Goal: Information Seeking & Learning: Learn about a topic

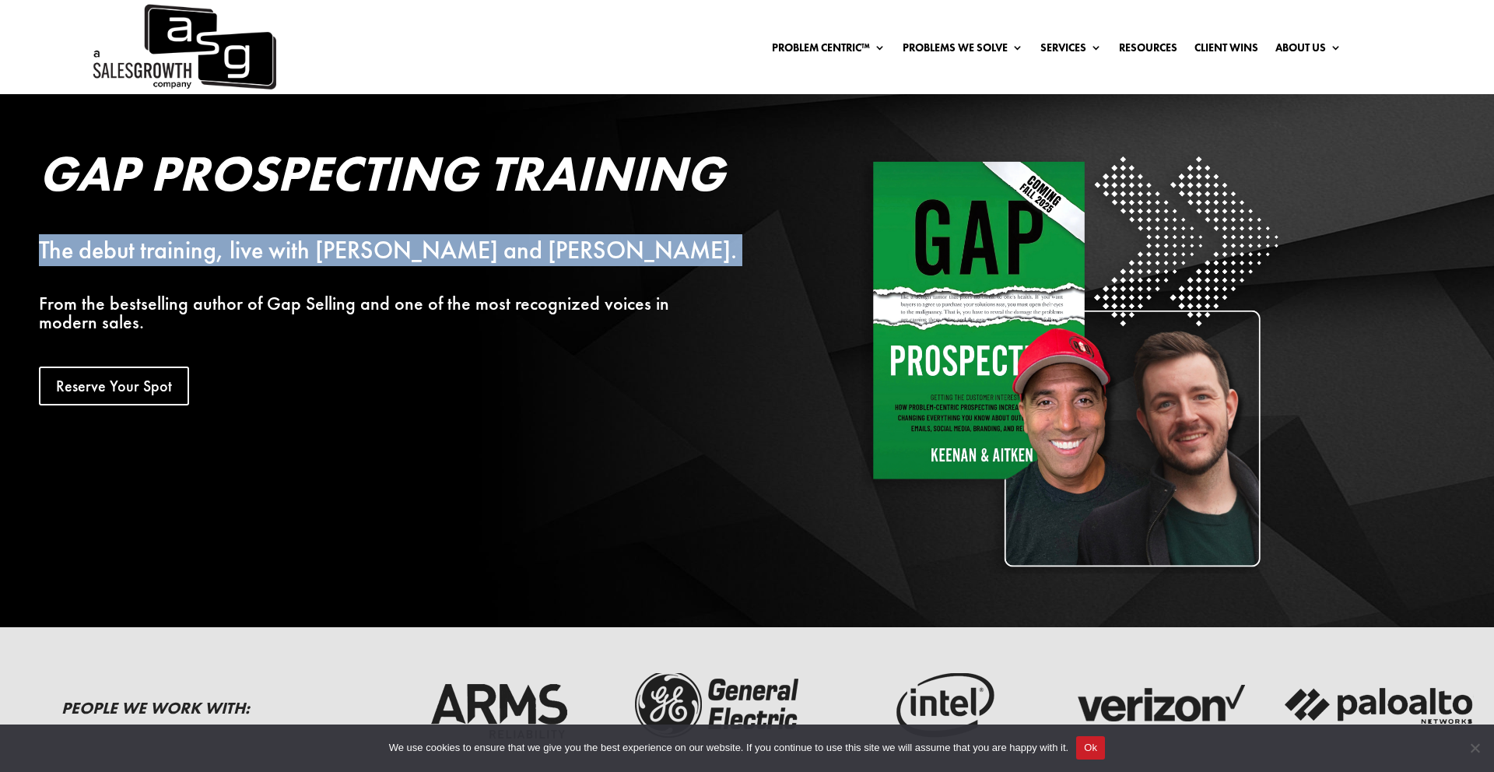
drag, startPoint x: 47, startPoint y: 248, endPoint x: 472, endPoint y: 277, distance: 425.9
click at [472, 277] on div "Gap Prospecting Training The debut training, live with [PERSON_NAME] and [PERSO…" at bounding box center [672, 360] width 1345 height 455
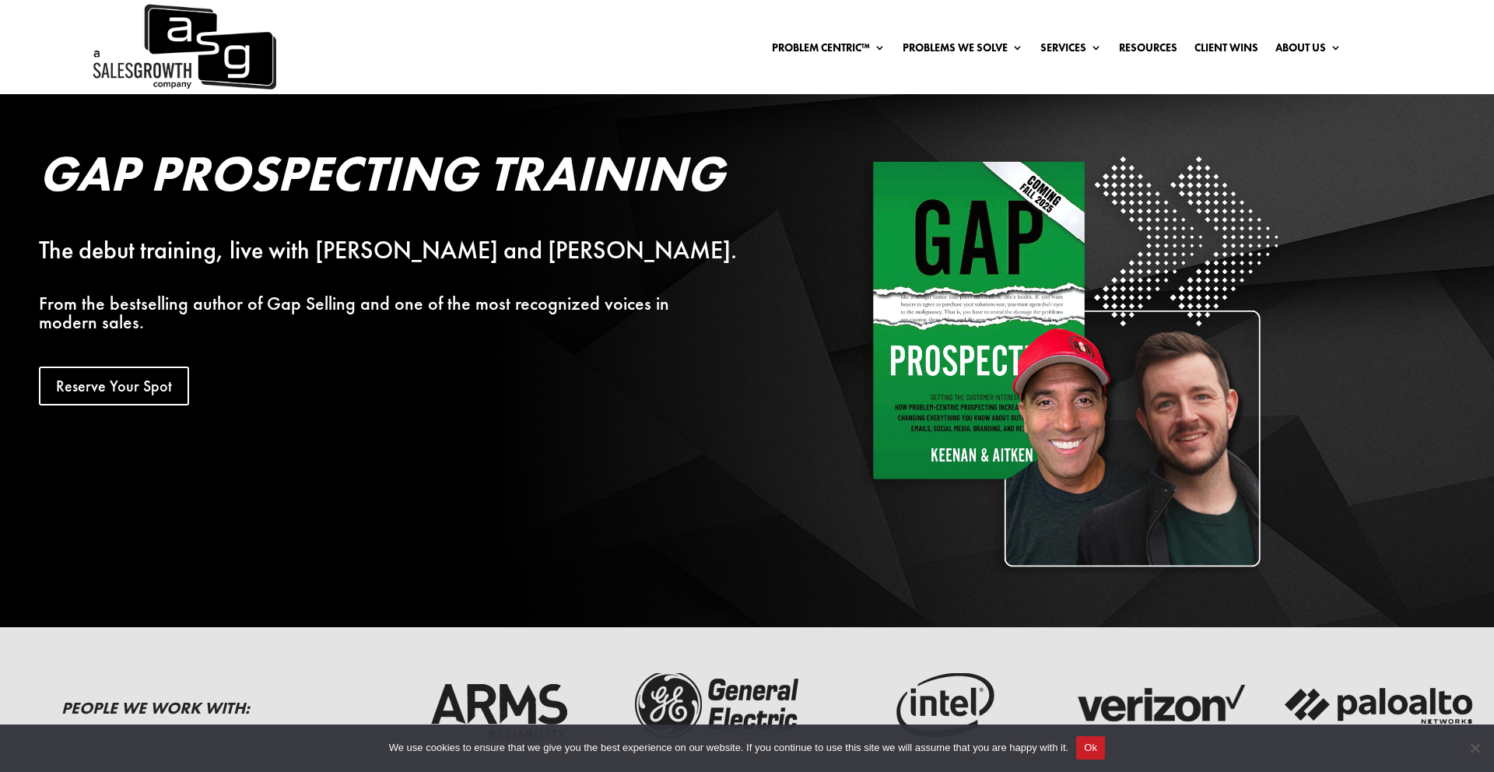
click at [459, 319] on div "Gap Prospecting Training The debut training, live with [PERSON_NAME] and [PERSO…" at bounding box center [405, 277] width 732 height 257
click at [481, 303] on p "From the bestselling author of Gap Selling and one of the most recognized voice…" at bounding box center [405, 312] width 732 height 37
click at [481, 304] on p "From the bestselling author of Gap Selling and one of the most recognized voice…" at bounding box center [405, 312] width 732 height 37
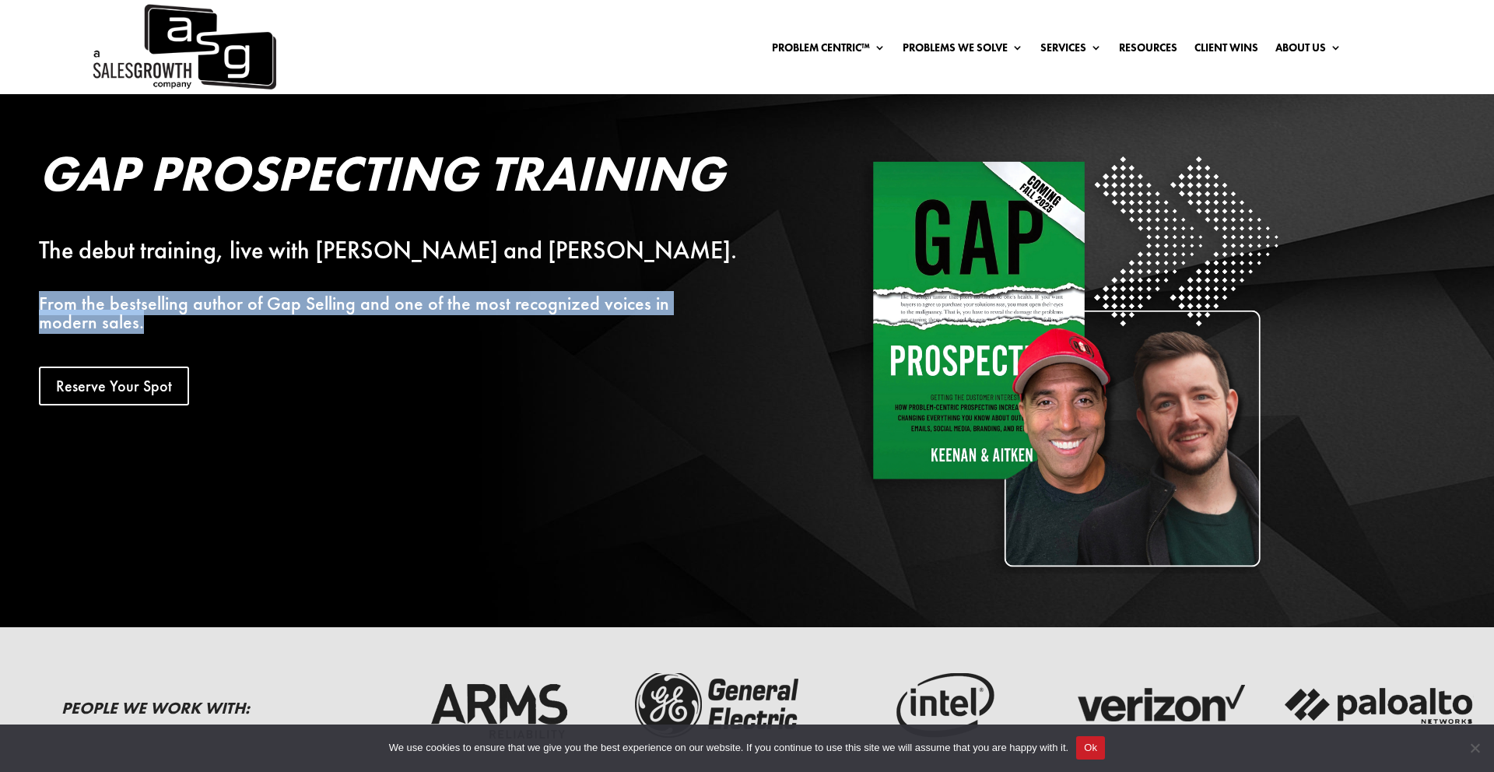
click at [481, 304] on p "From the bestselling author of Gap Selling and one of the most recognized voice…" at bounding box center [405, 312] width 732 height 37
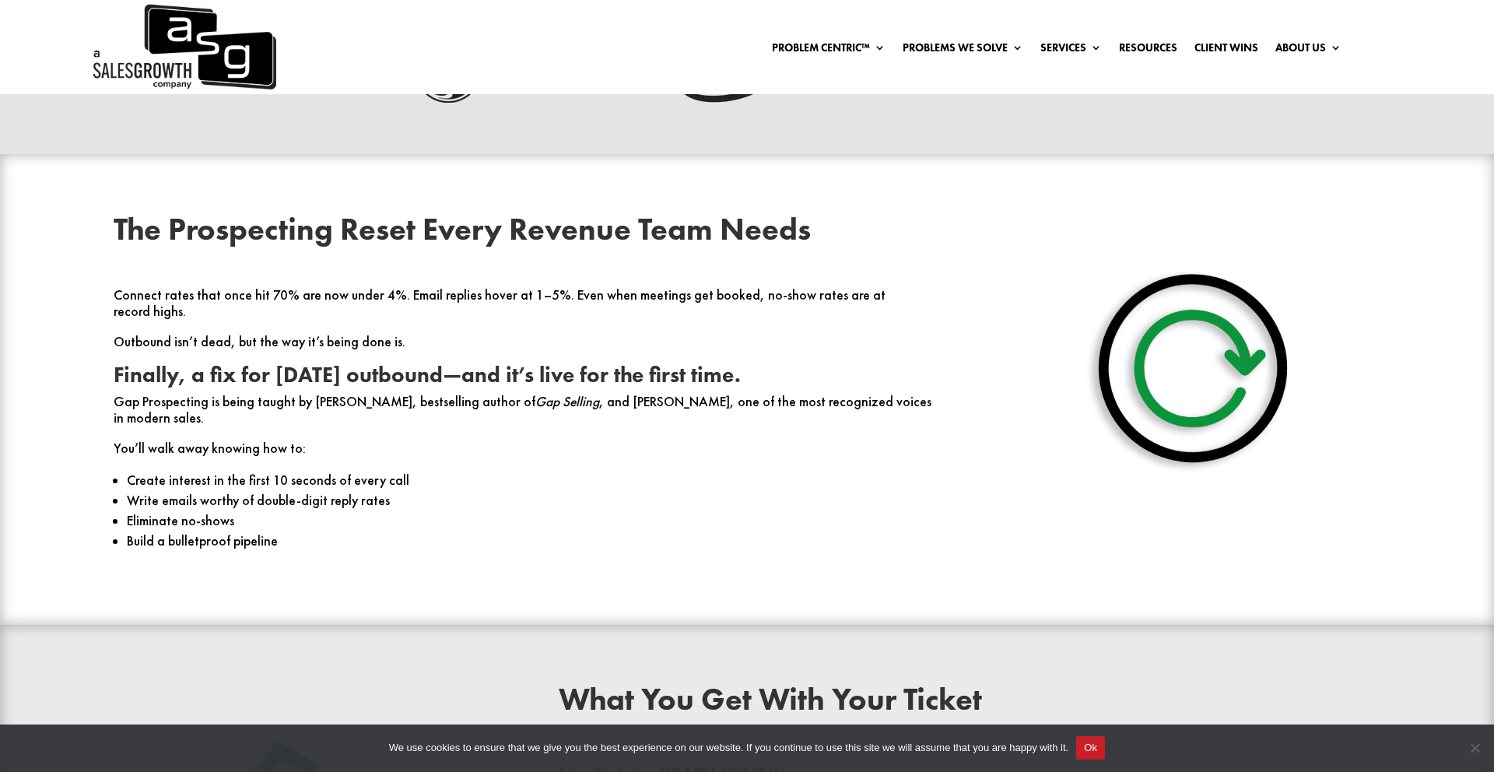
scroll to position [690, 0]
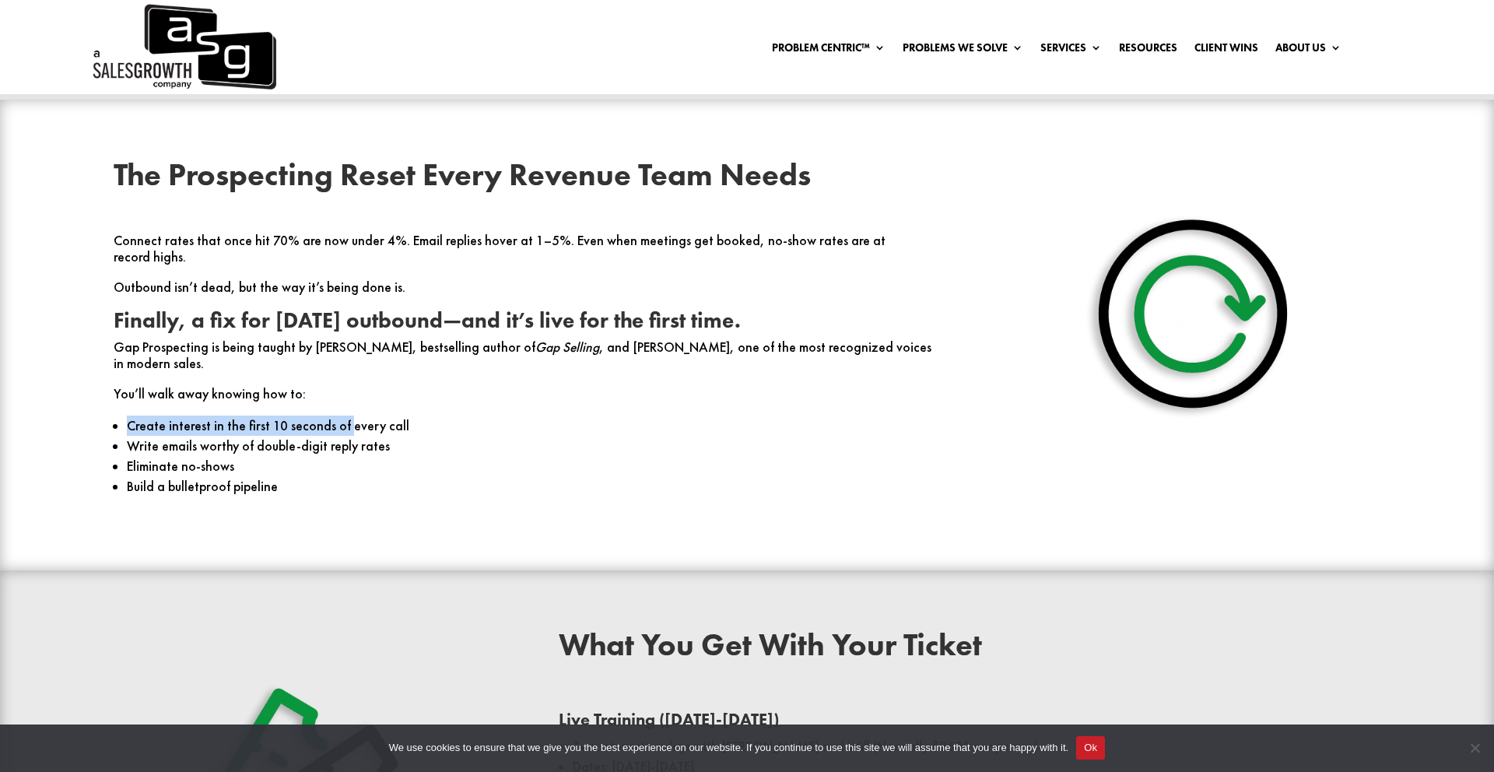
drag, startPoint x: 177, startPoint y: 388, endPoint x: 347, endPoint y: 389, distance: 169.7
click at [342, 416] on ul "Create interest in the first 10 seconds of every call Write emails worthy of do…" at bounding box center [525, 463] width 822 height 95
click at [347, 416] on li "Create interest in the first 10 seconds of every call" at bounding box center [531, 426] width 808 height 20
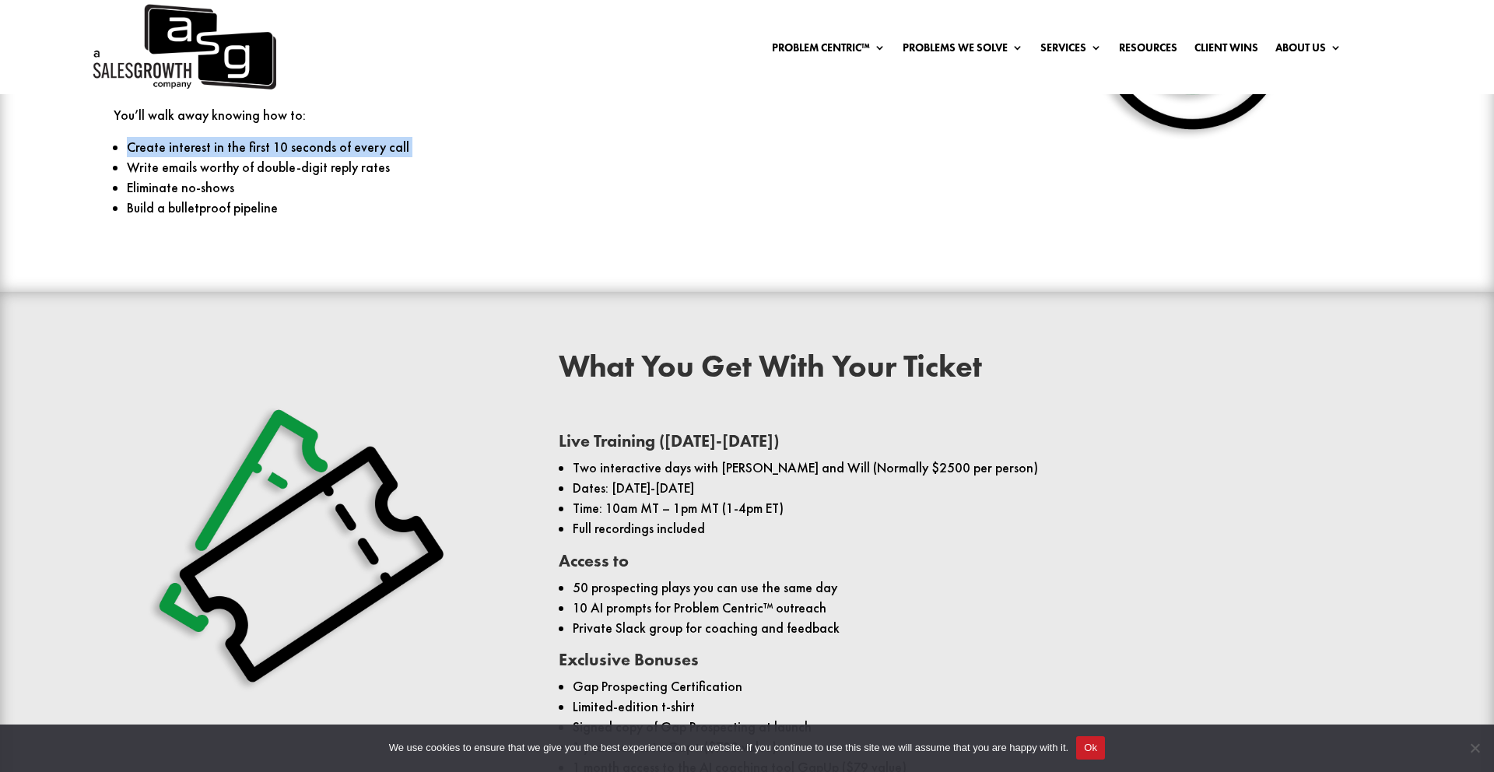
scroll to position [972, 0]
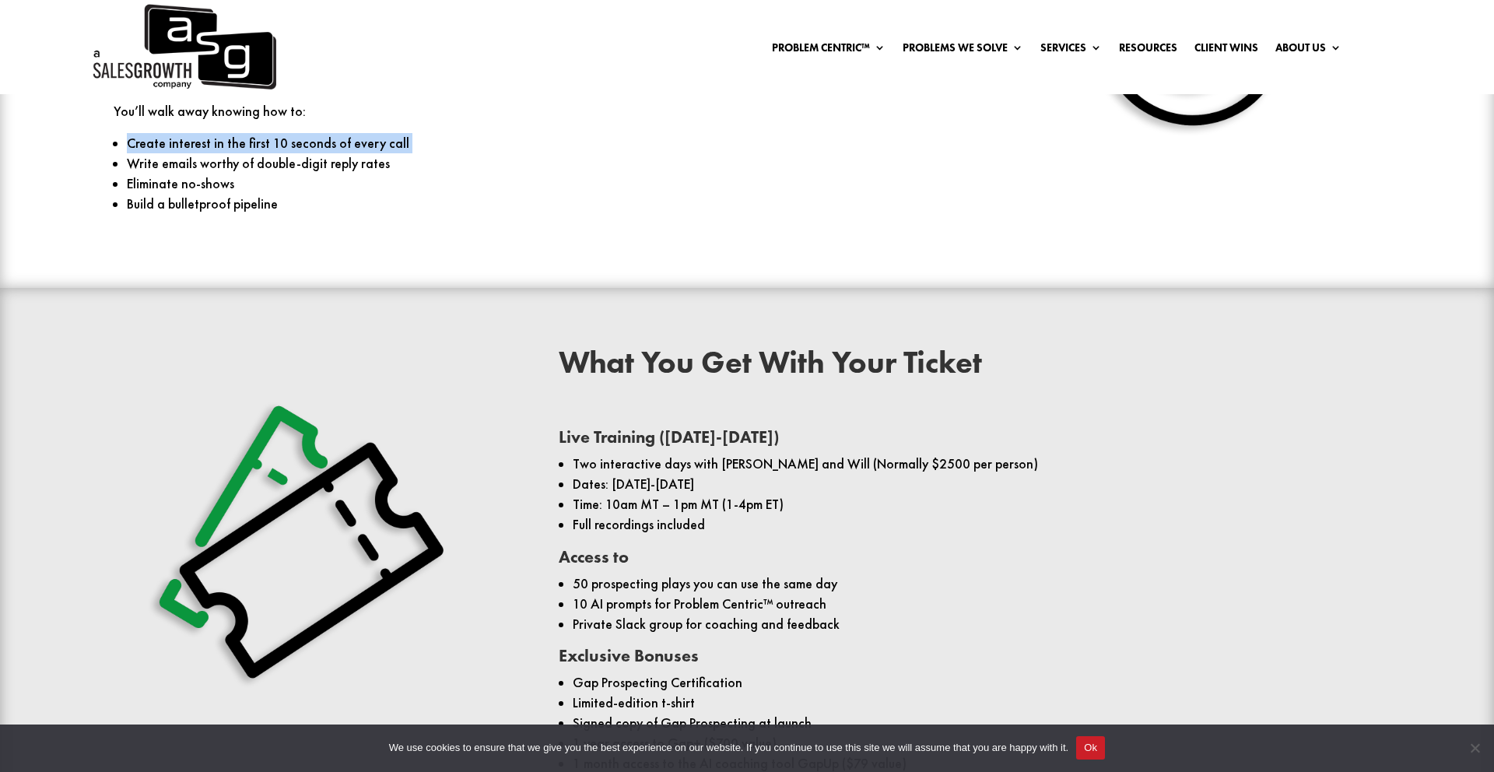
drag, startPoint x: 570, startPoint y: 432, endPoint x: 946, endPoint y: 456, distance: 375.9
click at [946, 456] on ul "Two interactive days with [PERSON_NAME] and Will (Normally $2500 per person) Da…" at bounding box center [970, 501] width 822 height 95
click at [946, 474] on li "Dates: [DATE]-[DATE]" at bounding box center [977, 484] width 808 height 20
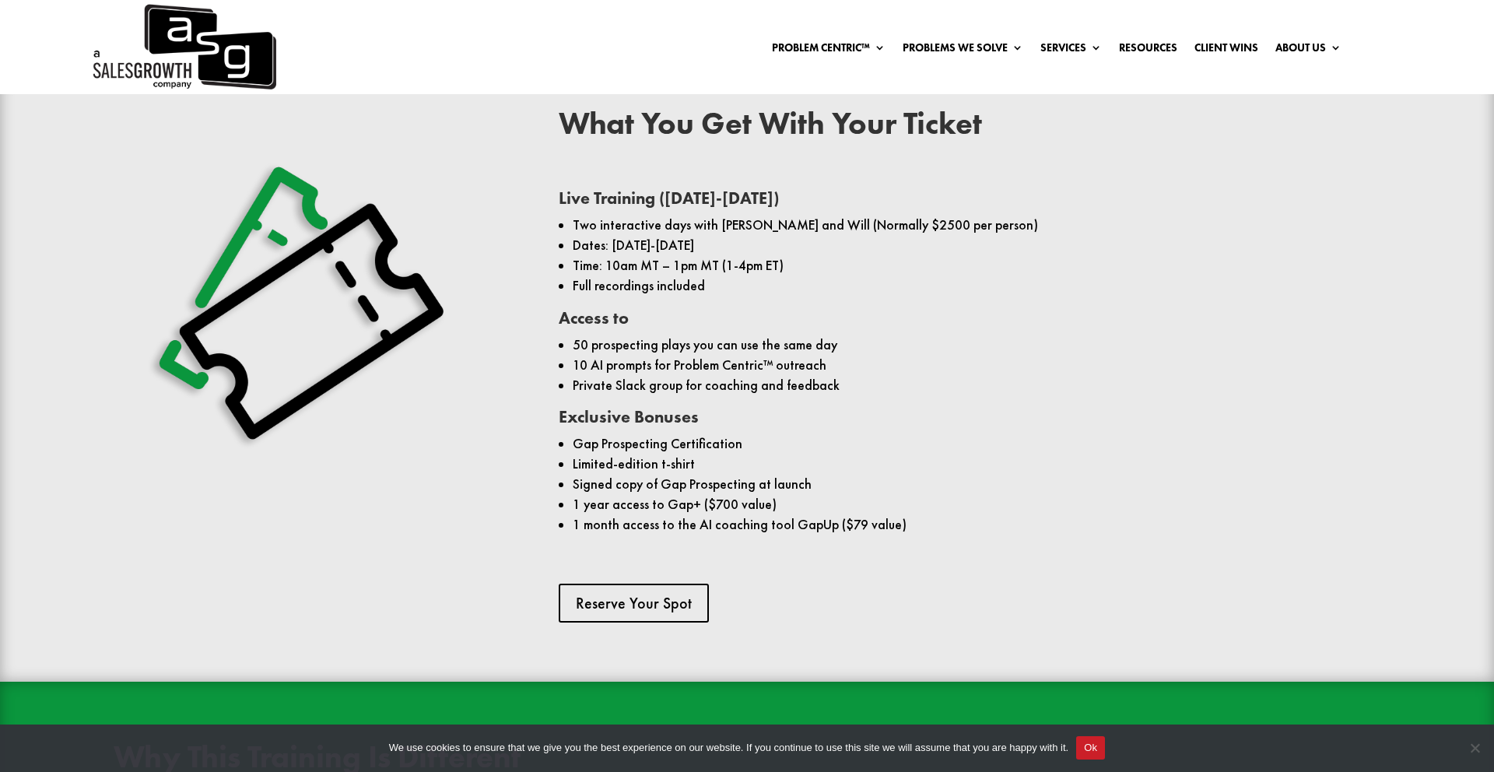
scroll to position [1208, 0]
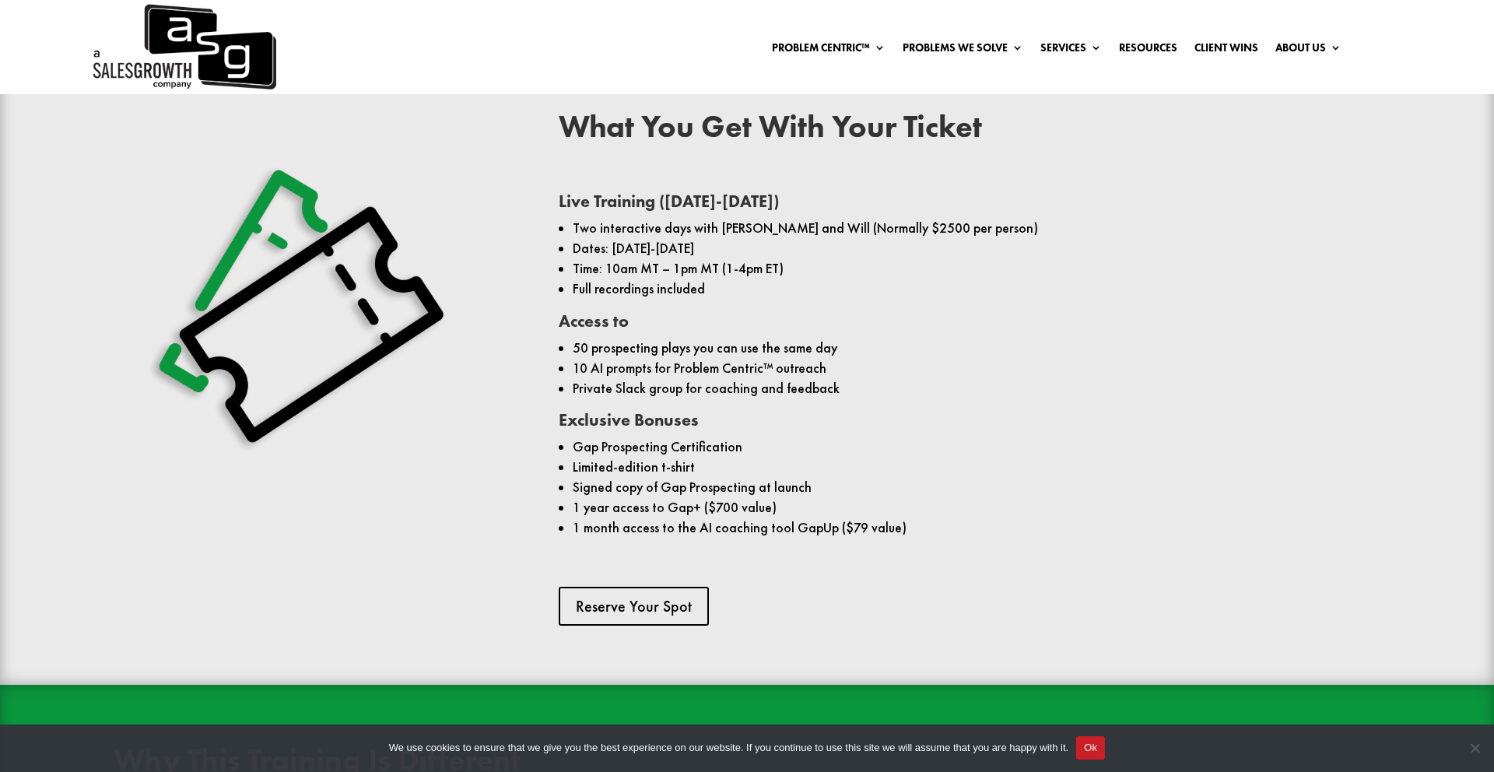
drag, startPoint x: 622, startPoint y: 491, endPoint x: 823, endPoint y: 497, distance: 201.7
click at [821, 518] on li "1 month access to the AI coaching tool GapUp ($79 value)" at bounding box center [977, 528] width 808 height 20
click at [826, 518] on li "1 month access to the AI coaching tool GapUp ($79 value)" at bounding box center [977, 528] width 808 height 20
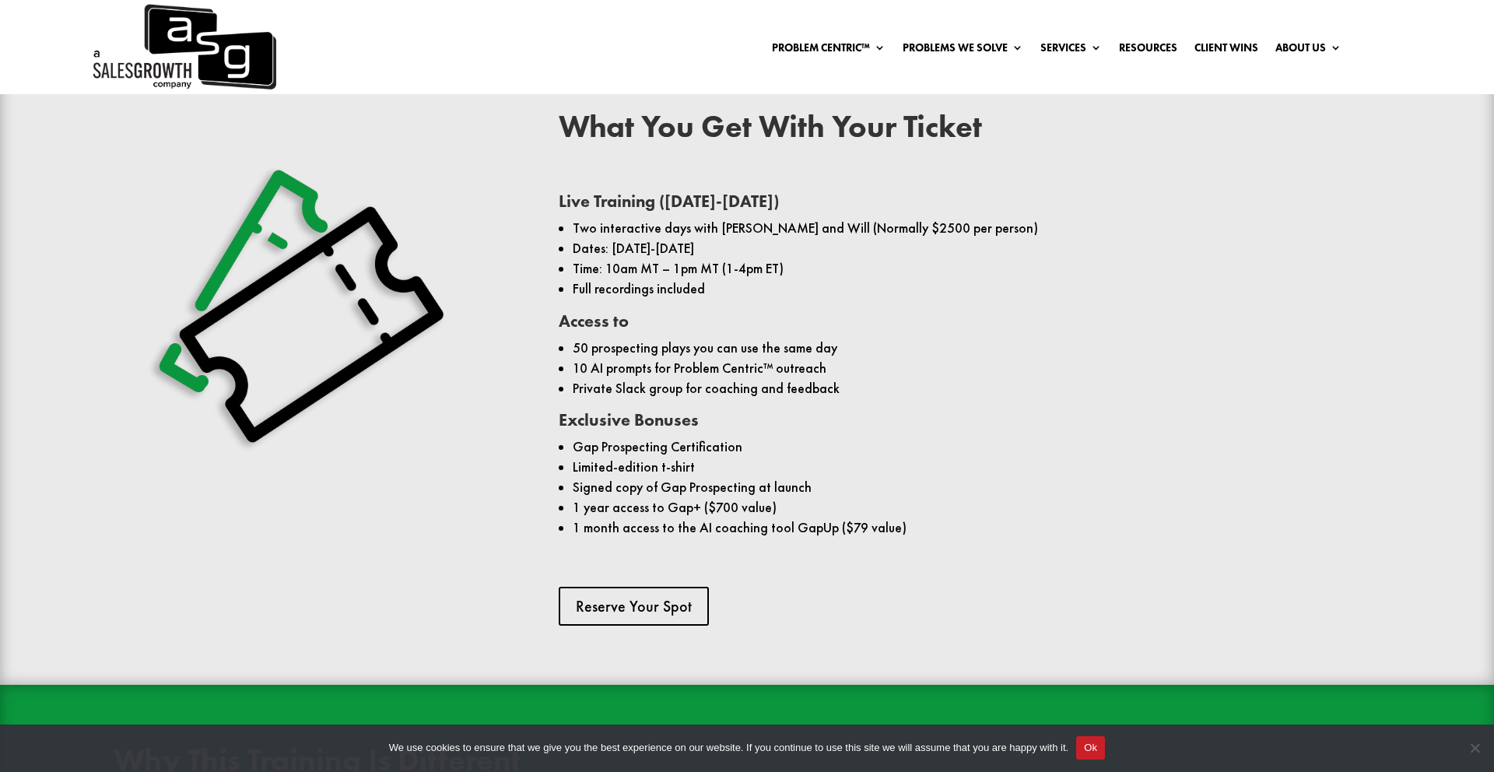
click at [896, 497] on li "1 year access to Gap+ ($700 value)" at bounding box center [977, 507] width 808 height 20
click at [898, 477] on li "Signed copy of Gap Prospecting at launch" at bounding box center [977, 487] width 808 height 20
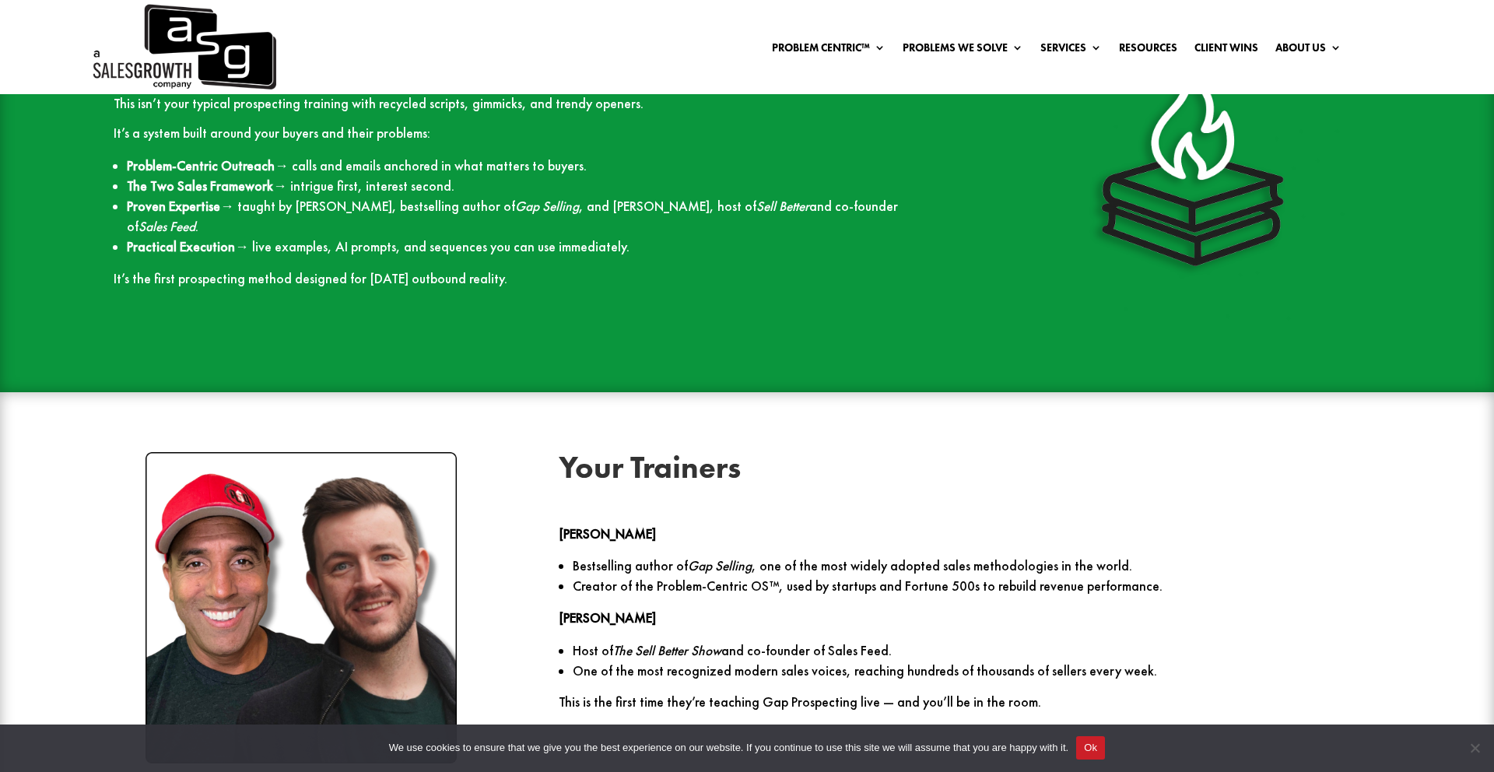
scroll to position [1774, 0]
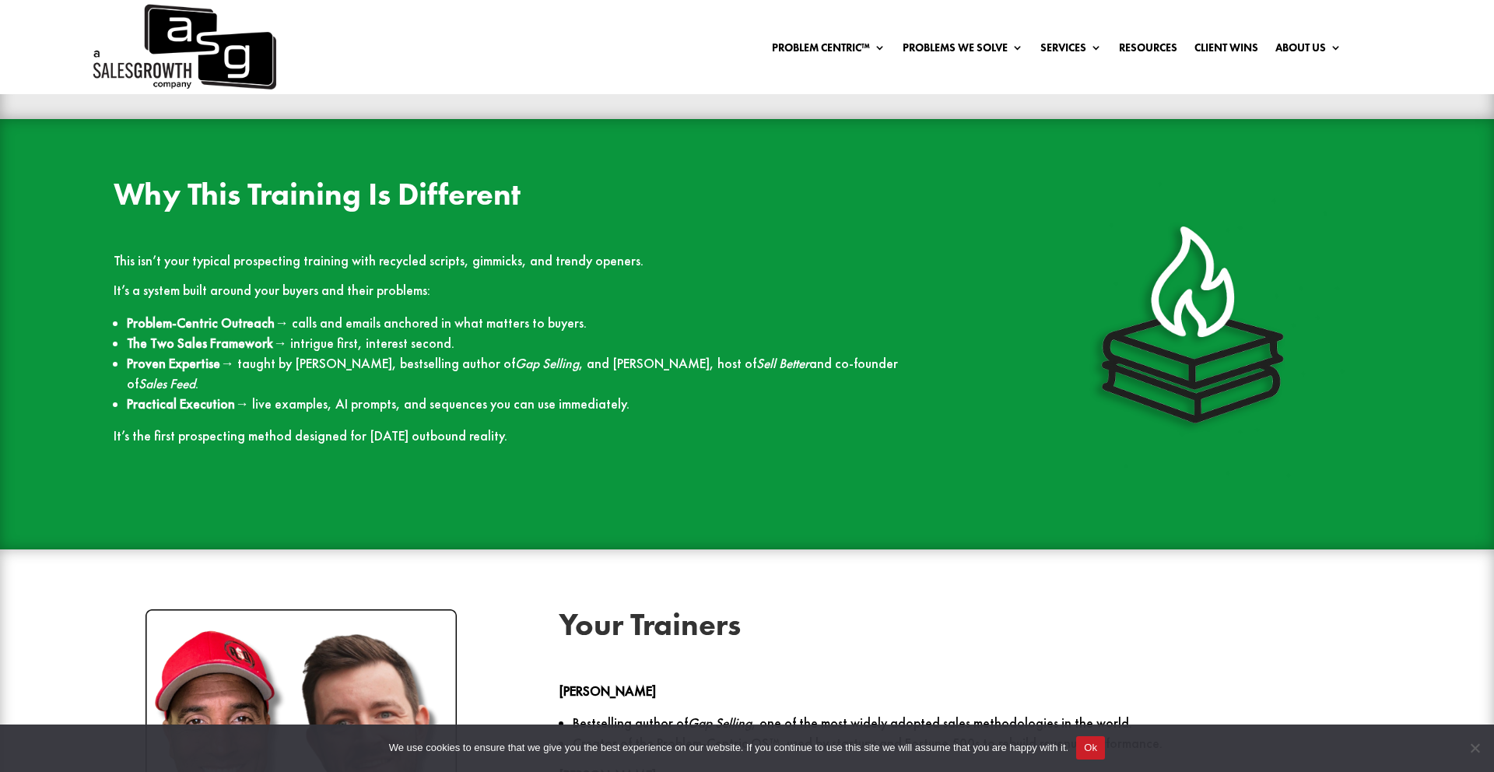
drag, startPoint x: 297, startPoint y: 293, endPoint x: 586, endPoint y: 311, distance: 290.1
click at [586, 313] on ul "Problem-Centric Outreach → calls and emails anchored in what matters to buyers.…" at bounding box center [525, 370] width 822 height 115
click at [586, 333] on li "The Two Sales Framework → intrigue first, interest second." at bounding box center [531, 343] width 808 height 20
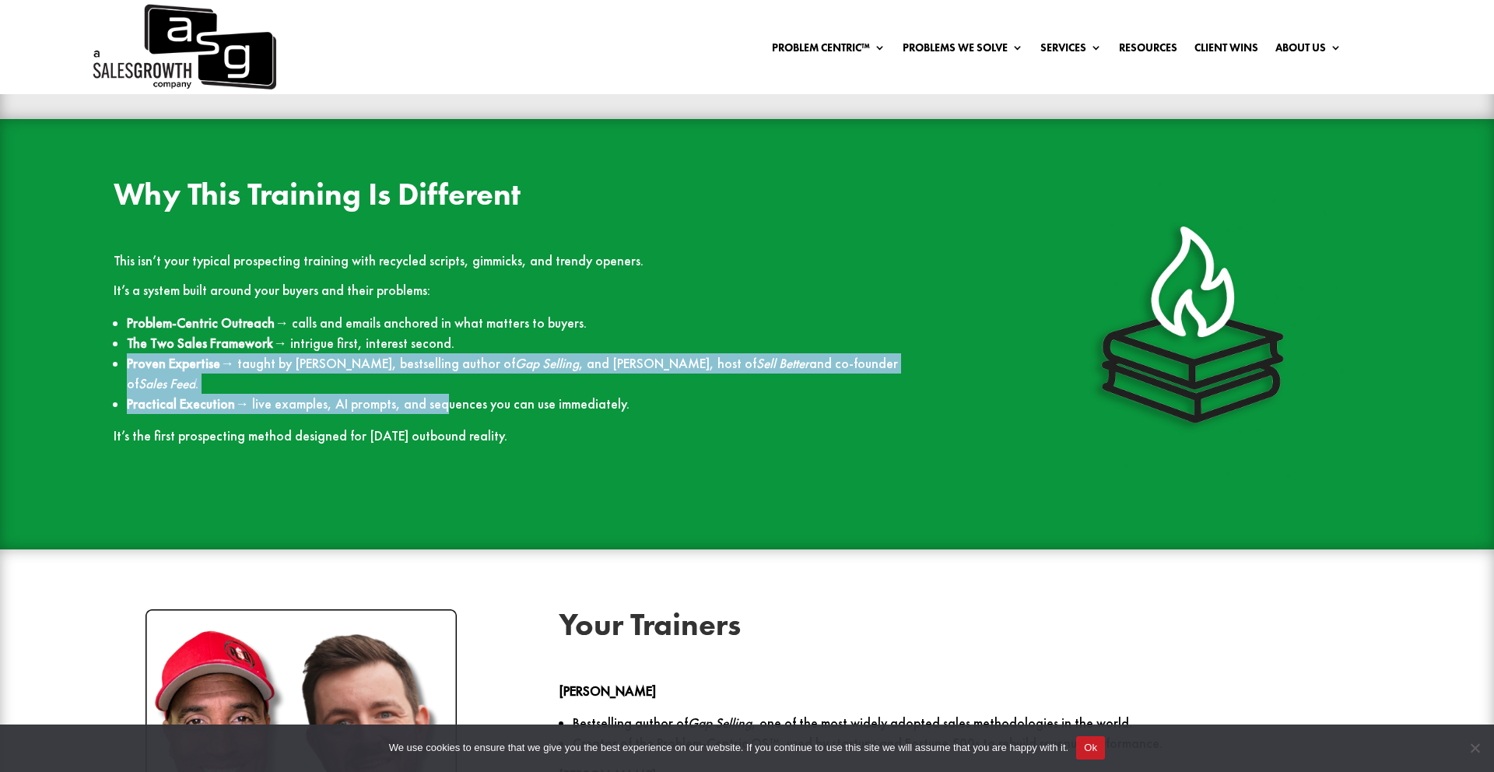
drag, startPoint x: 126, startPoint y: 337, endPoint x: 558, endPoint y: 356, distance: 432.4
click at [542, 356] on ul "Problem-Centric Outreach → calls and emails anchored in what matters to buyers.…" at bounding box center [525, 370] width 822 height 115
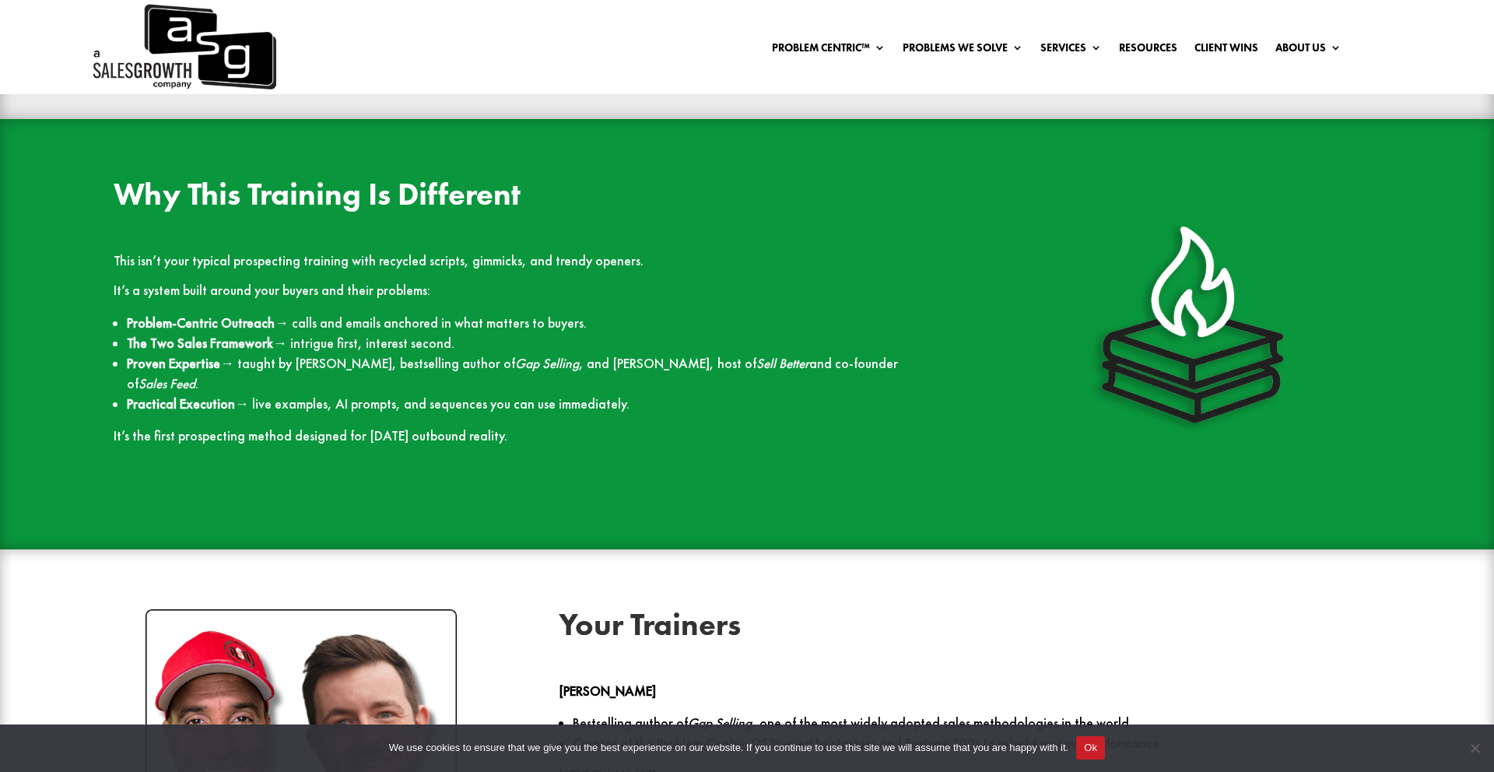
click at [558, 394] on li "Practical Execution → live examples, AI prompts, and sequences you can use imme…" at bounding box center [531, 404] width 808 height 20
click at [725, 394] on li "Practical Execution → live examples, AI prompts, and sequences you can use imme…" at bounding box center [531, 404] width 808 height 20
drag, startPoint x: 725, startPoint y: 360, endPoint x: 204, endPoint y: 328, distance: 521.7
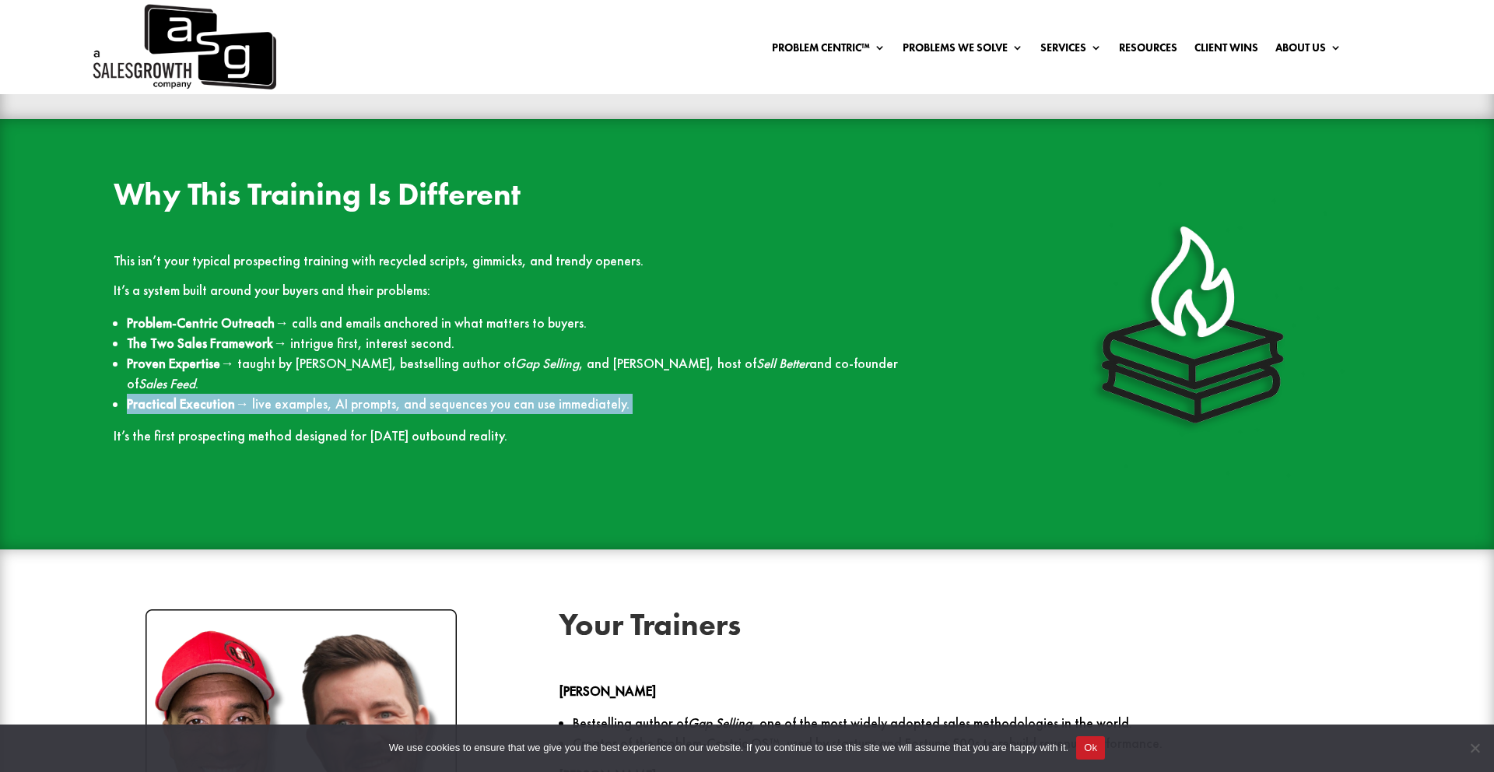
click at [204, 328] on ul "Problem-Centric Outreach → calls and emails anchored in what matters to buyers.…" at bounding box center [525, 370] width 822 height 115
click at [211, 355] on strong "Proven Expertise" at bounding box center [173, 363] width 93 height 17
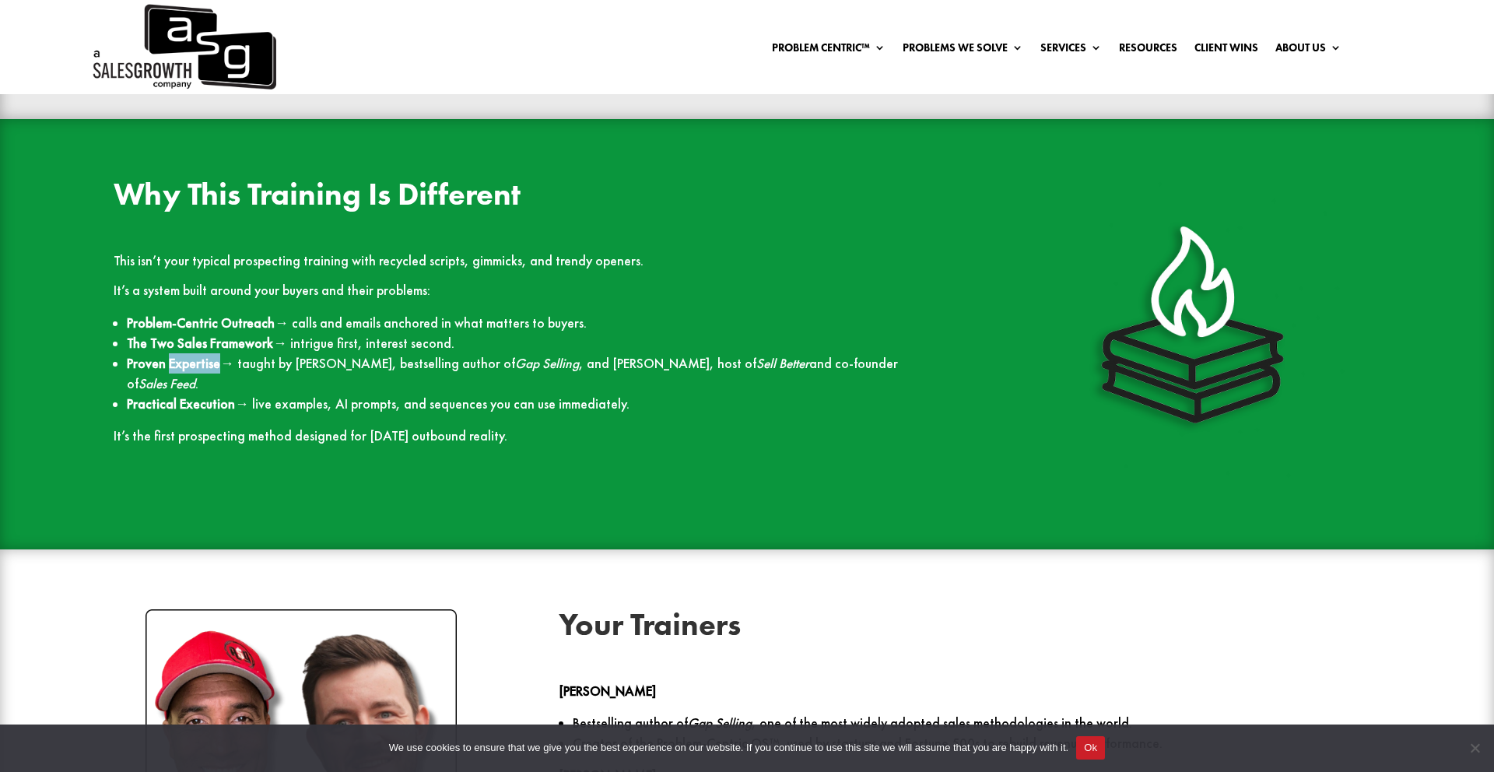
click at [211, 355] on strong "Proven Expertise" at bounding box center [173, 363] width 93 height 17
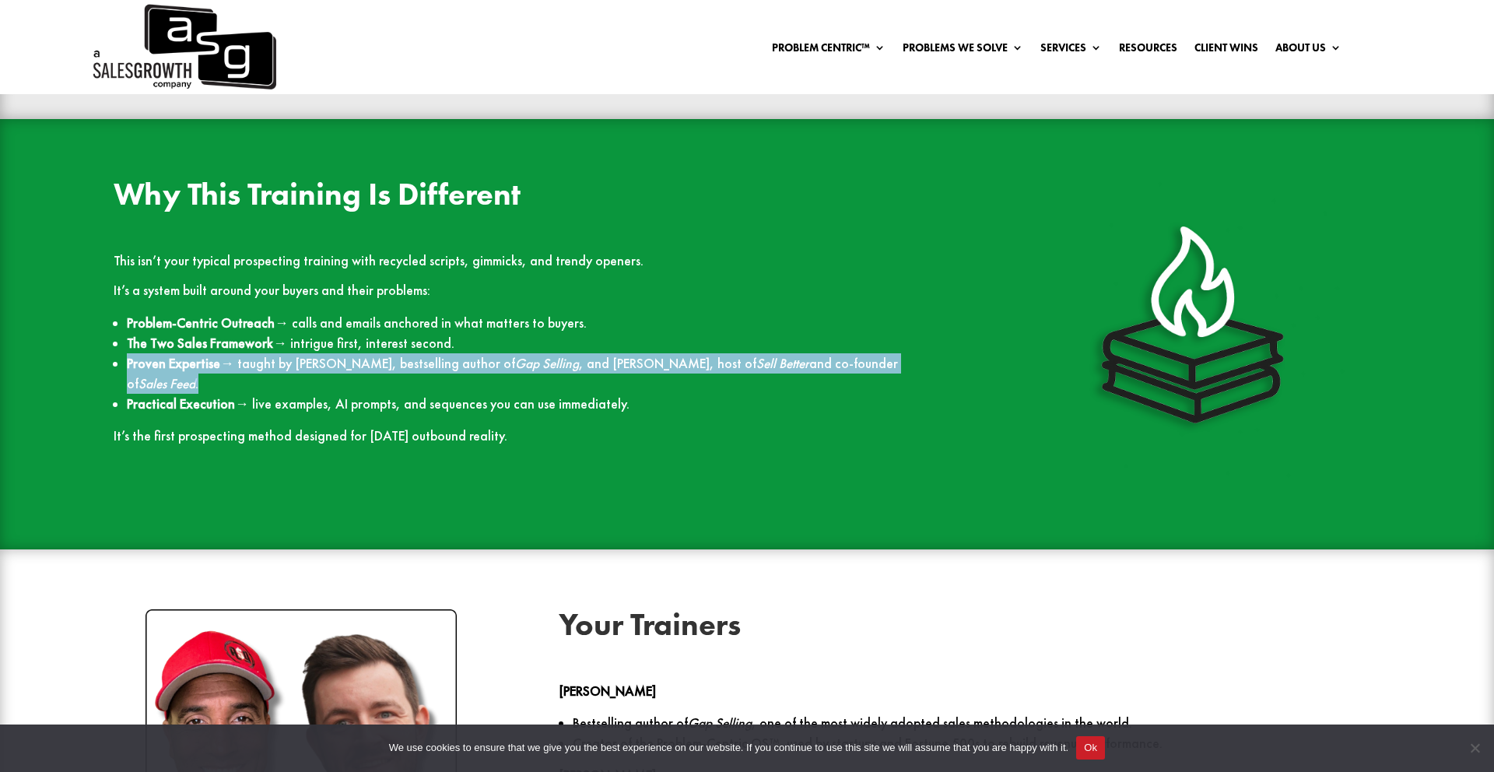
drag, startPoint x: 211, startPoint y: 328, endPoint x: 221, endPoint y: 328, distance: 10.1
click at [211, 355] on strong "Proven Expertise" at bounding box center [173, 363] width 93 height 17
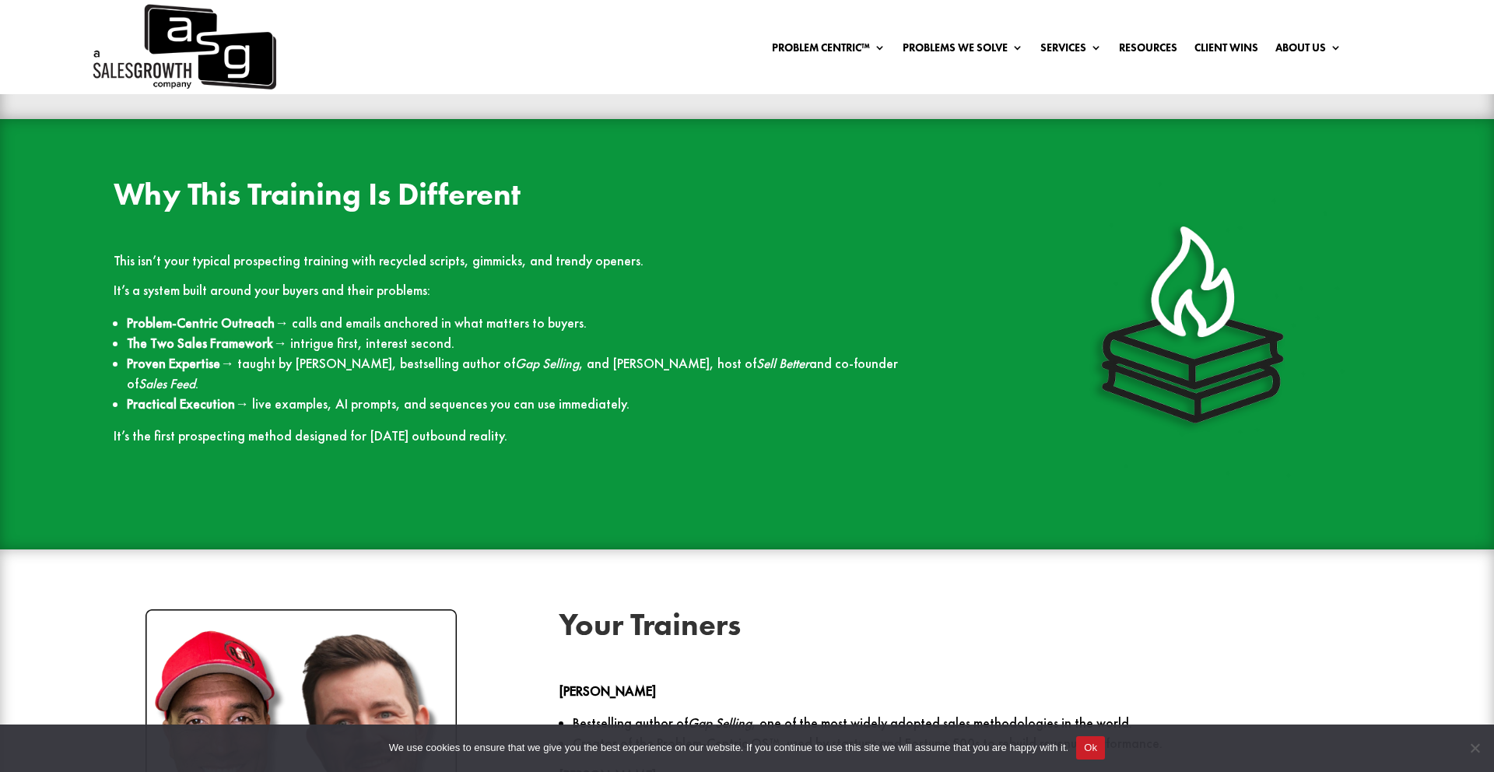
click at [466, 394] on li "Practical Execution → live examples, AI prompts, and sequences you can use imme…" at bounding box center [531, 404] width 808 height 20
click at [658, 428] on p "It’s the first prospecting method designed for [DATE] outbound reality." at bounding box center [525, 436] width 822 height 16
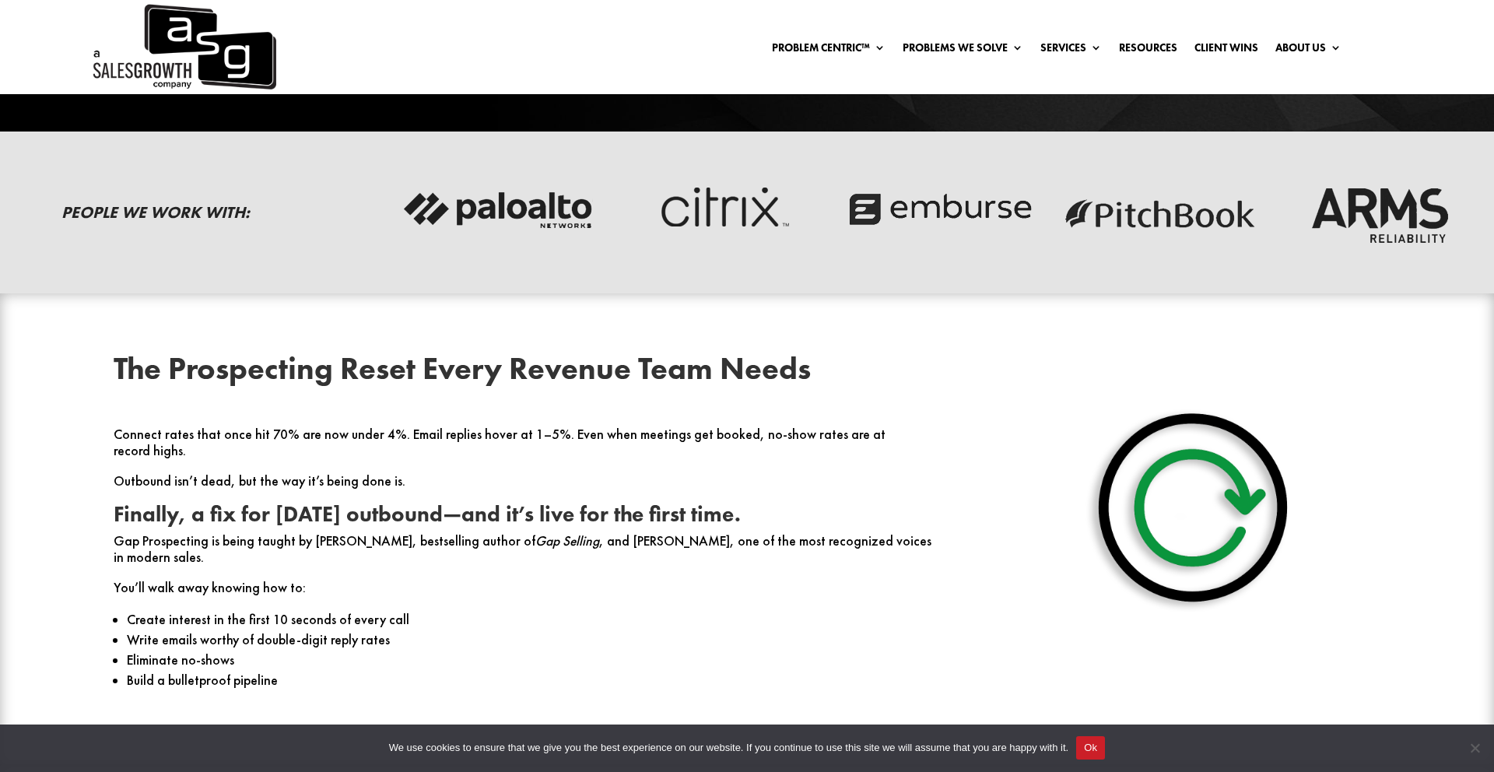
scroll to position [525, 0]
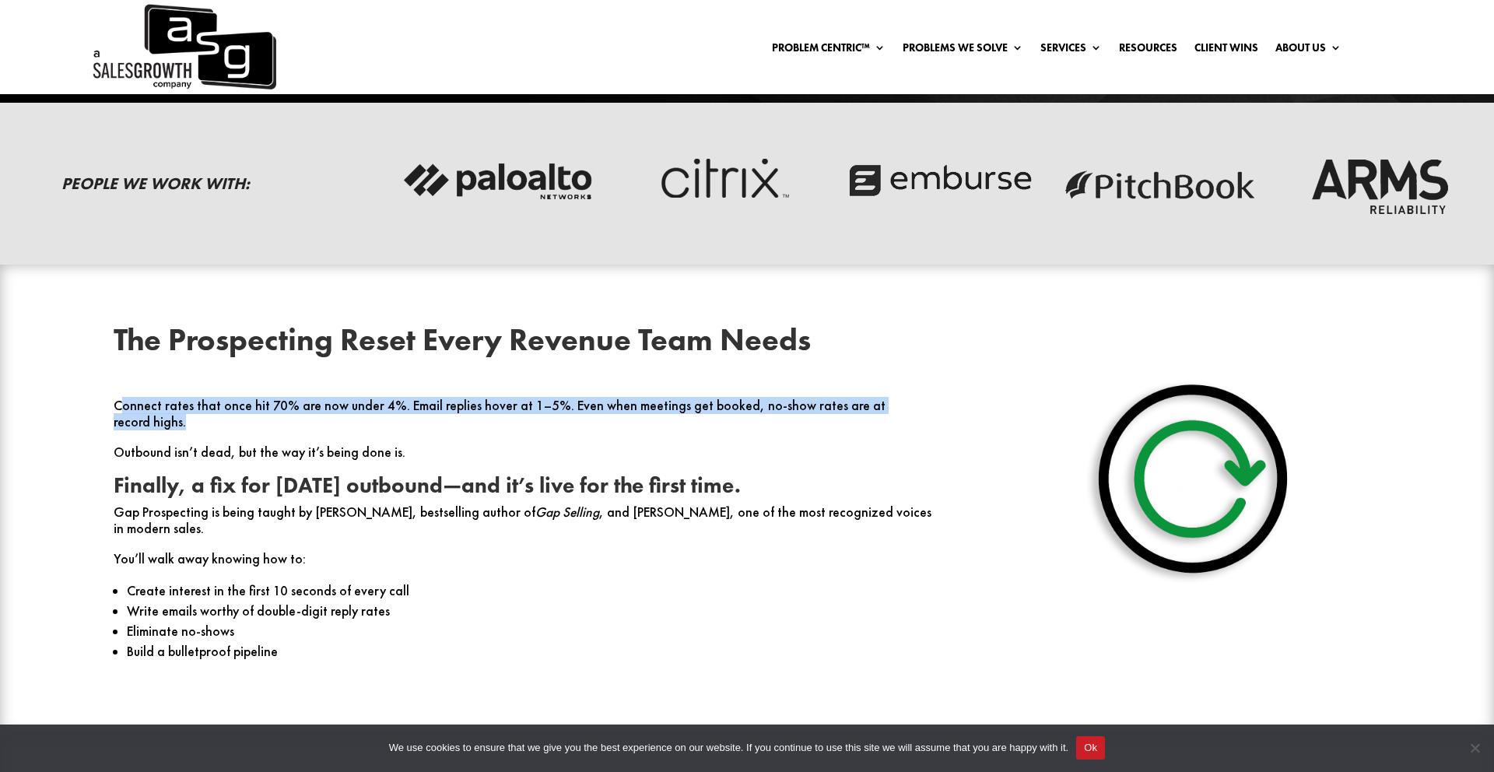
drag, startPoint x: 125, startPoint y: 409, endPoint x: 404, endPoint y: 416, distance: 279.5
click at [404, 416] on p "Connect rates that once hit 70% are now under 4%. Email replies hover at 1–5%. …" at bounding box center [525, 421] width 822 height 47
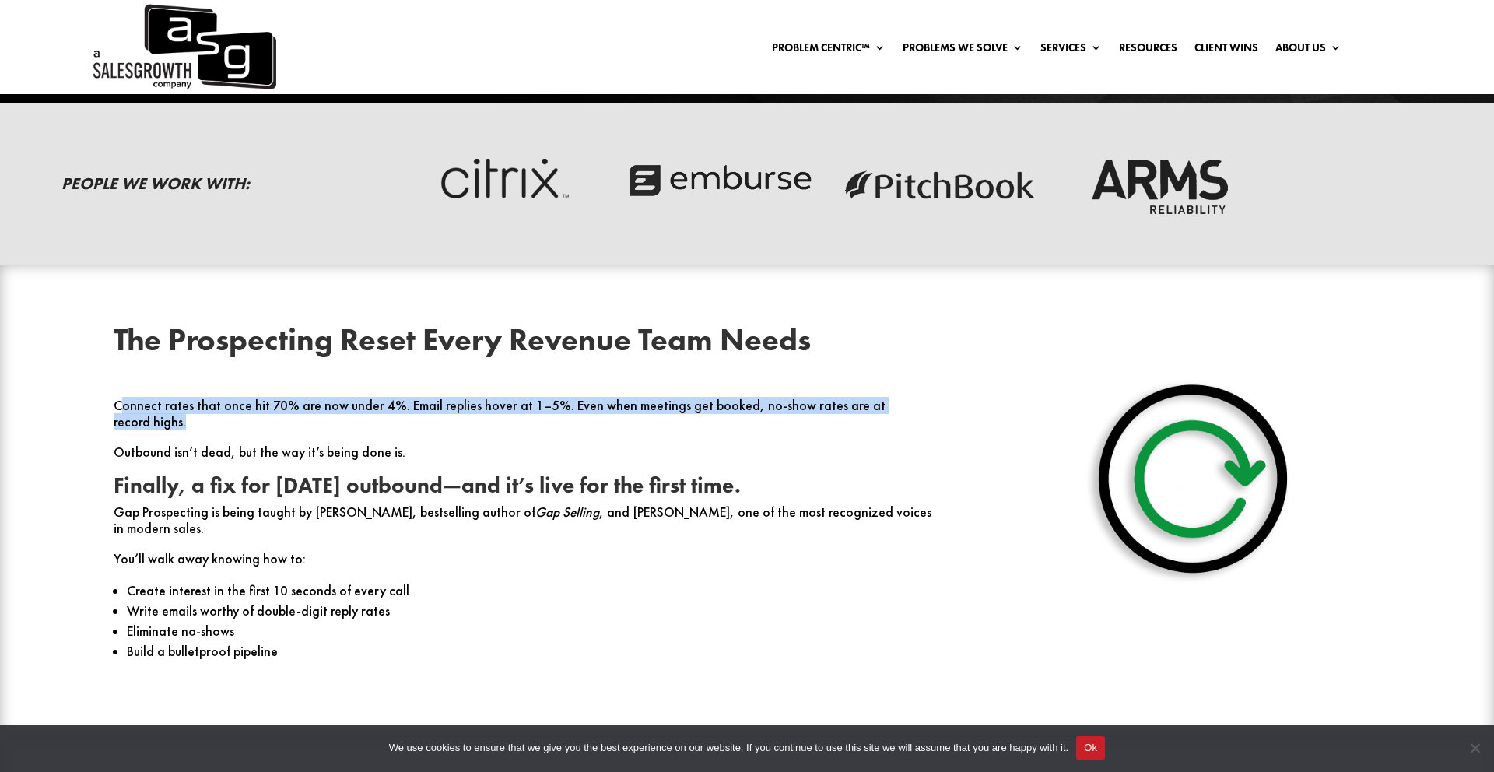
click at [404, 416] on p "Connect rates that once hit 70% are now under 4%. Email replies hover at 1–5%. …" at bounding box center [525, 421] width 822 height 47
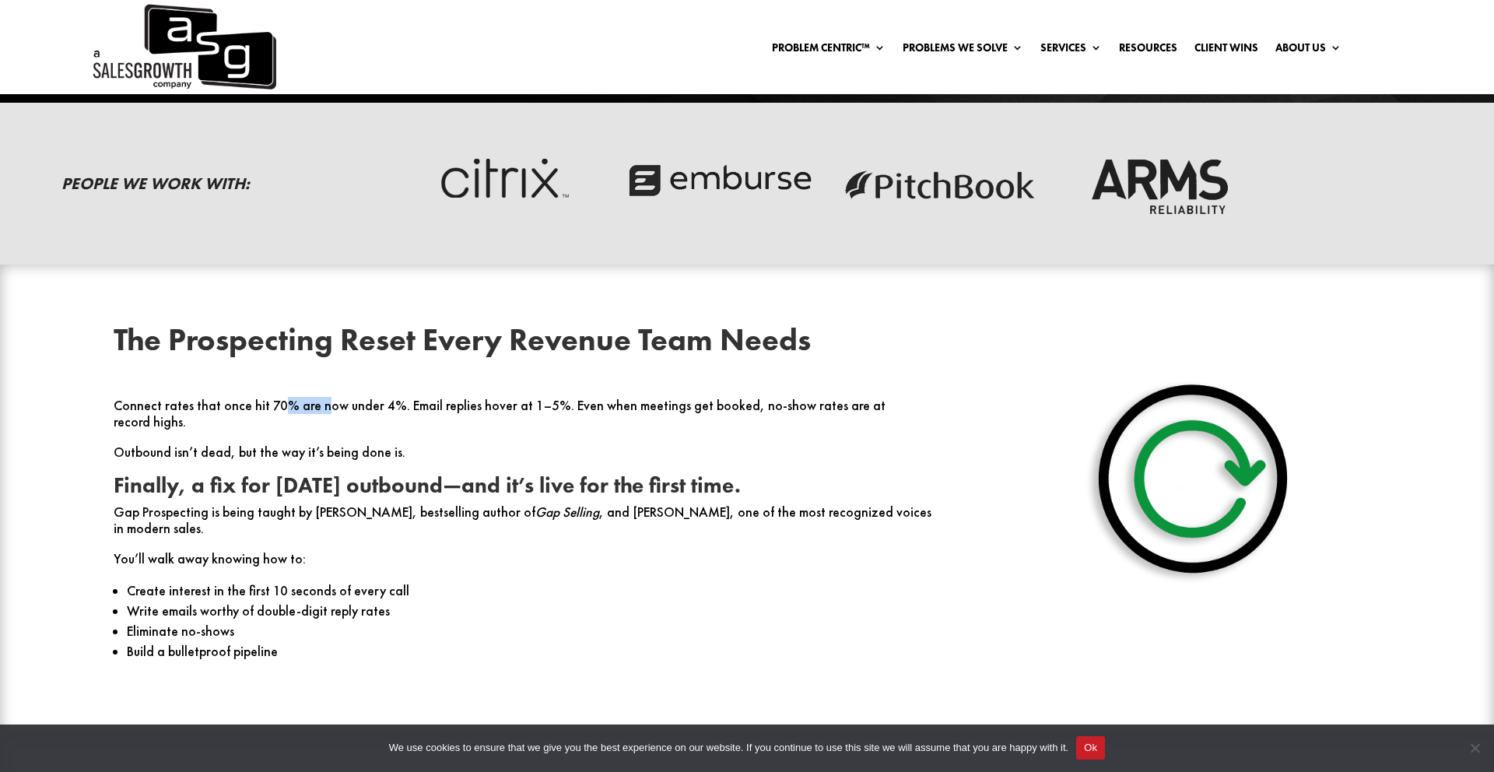
drag, startPoint x: 297, startPoint y: 402, endPoint x: 346, endPoint y: 402, distance: 49.0
click at [325, 402] on p "Connect rates that once hit 70% are now under 4%. Email replies hover at 1–5%. …" at bounding box center [525, 421] width 822 height 47
click at [430, 407] on p "Connect rates that once hit 70% are now under 4%. Email replies hover at 1–5%. …" at bounding box center [525, 421] width 822 height 47
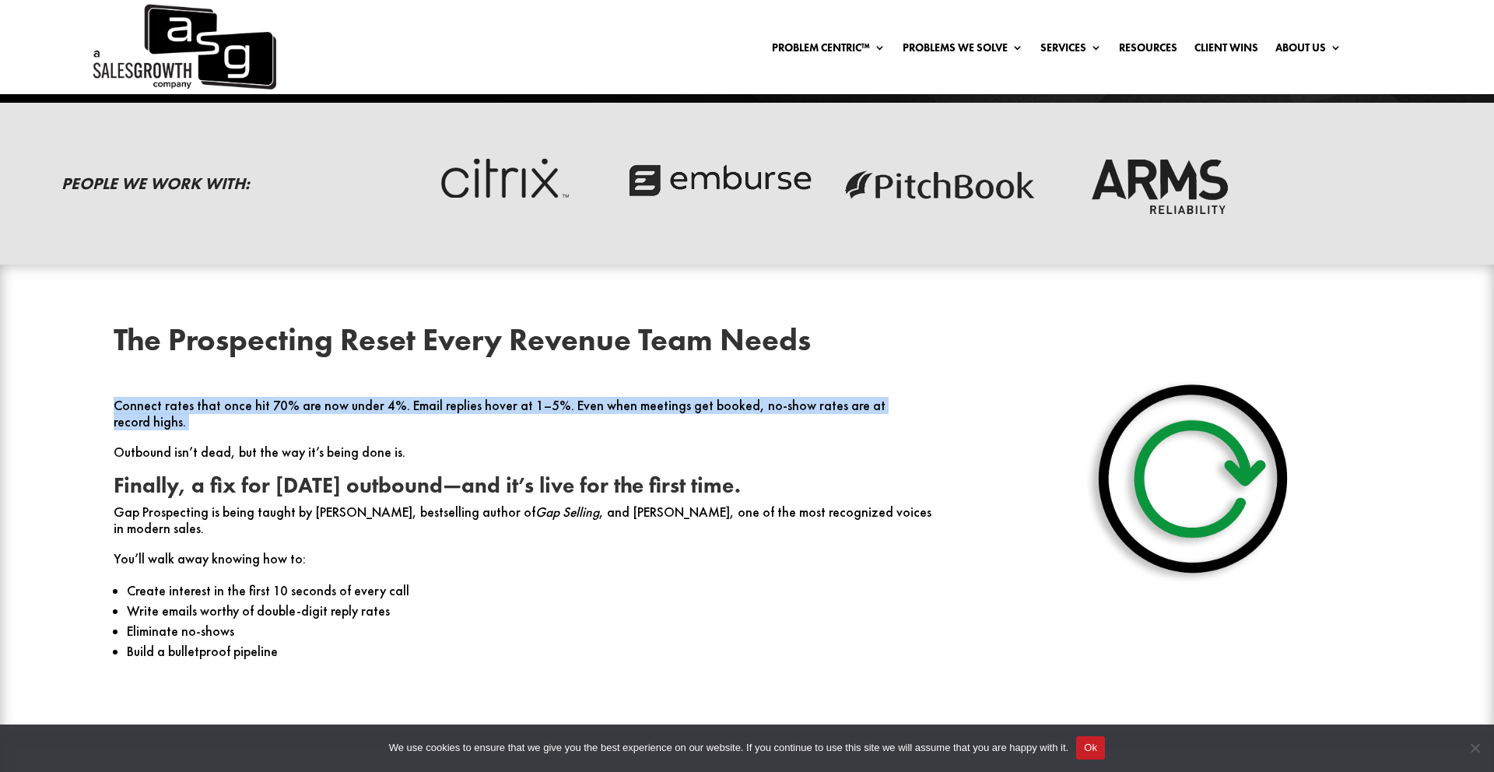
drag, startPoint x: 430, startPoint y: 407, endPoint x: 631, endPoint y: 412, distance: 201.7
click at [430, 407] on p "Connect rates that once hit 70% are now under 4%. Email replies hover at 1–5%. …" at bounding box center [525, 421] width 822 height 47
click at [652, 412] on p "Connect rates that once hit 70% are now under 4%. Email replies hover at 1–5%. …" at bounding box center [525, 421] width 822 height 47
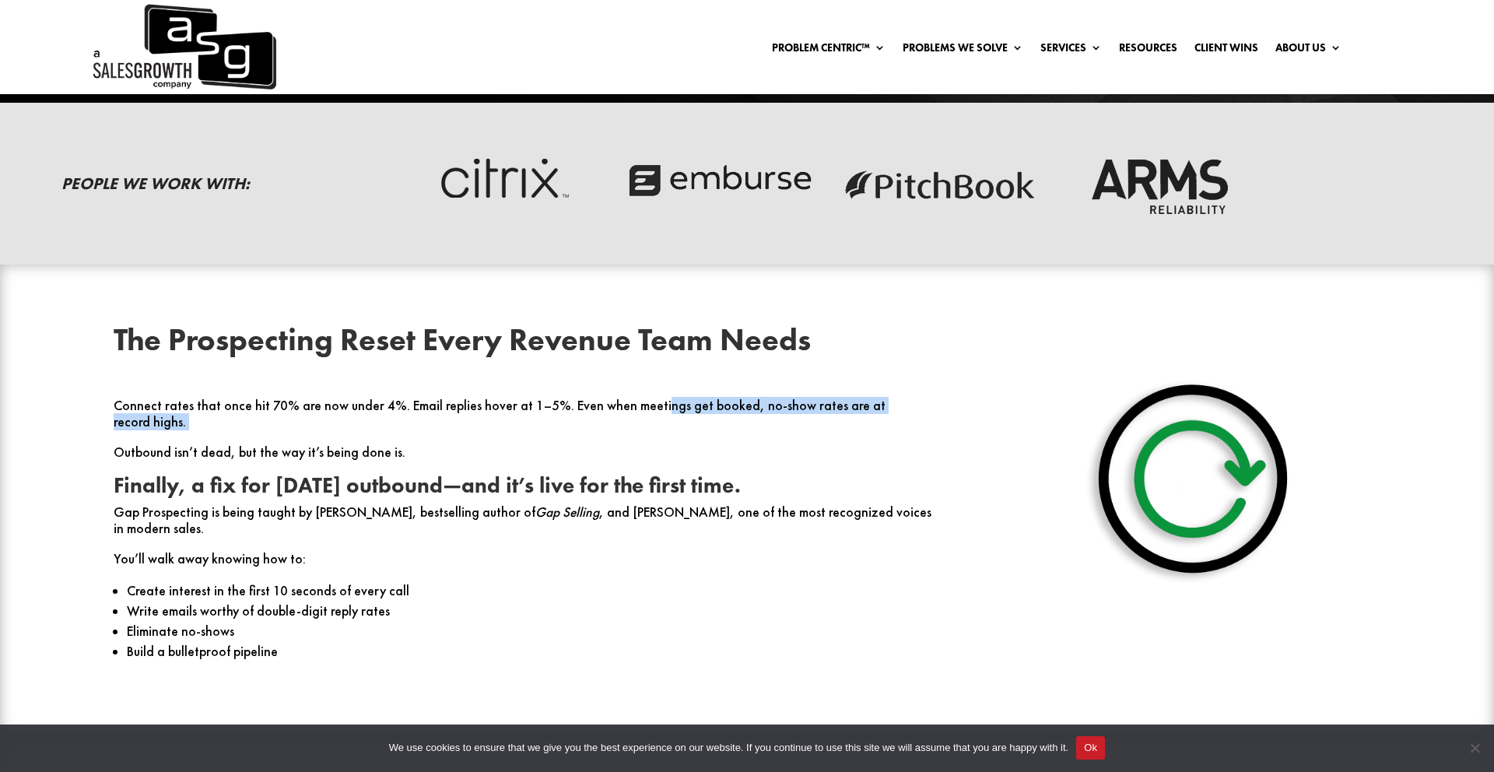
click at [652, 412] on p "Connect rates that once hit 70% are now under 4%. Email replies hover at 1–5%. …" at bounding box center [525, 421] width 822 height 47
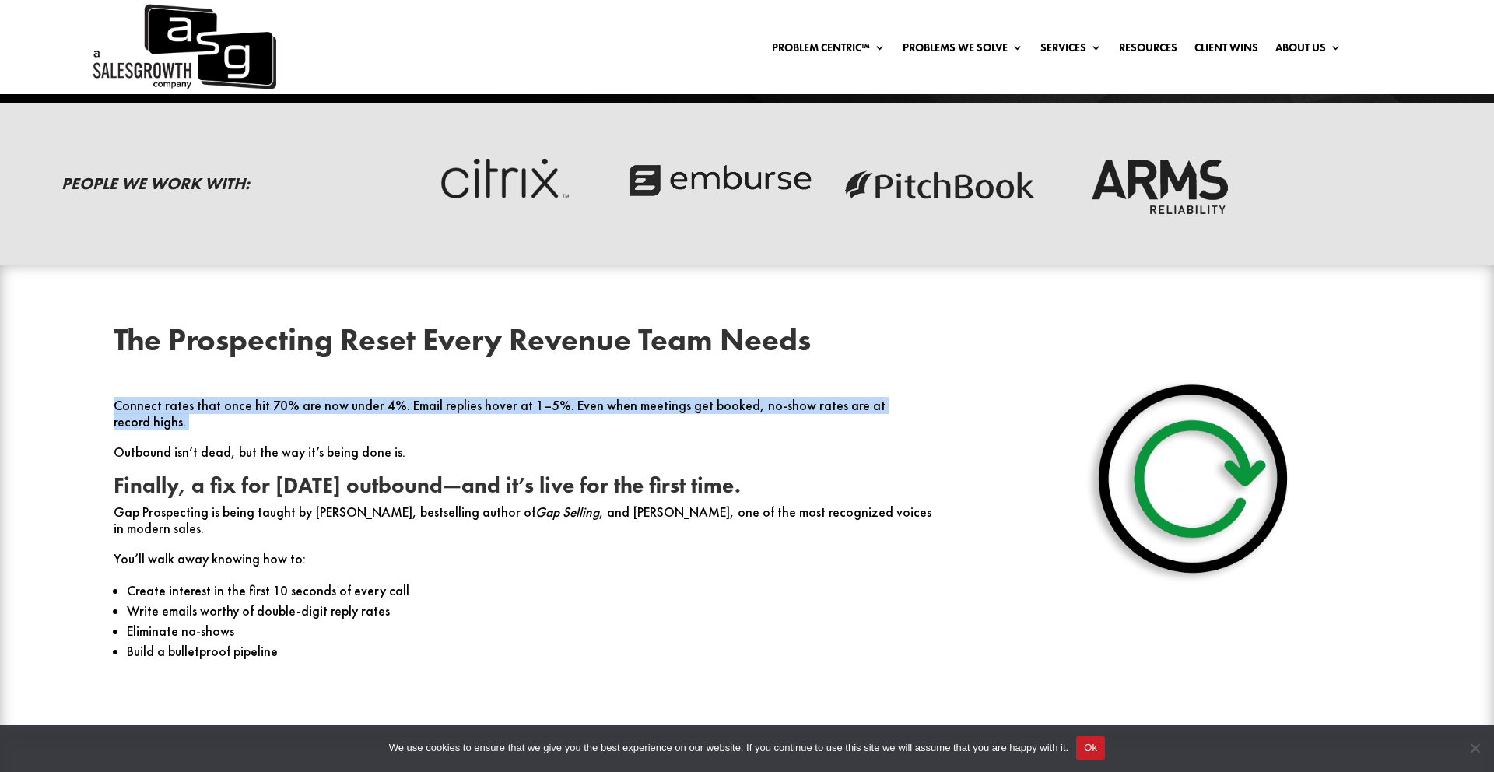
click at [652, 412] on p "Connect rates that once hit 70% are now under 4%. Email replies hover at 1–5%. …" at bounding box center [525, 421] width 822 height 47
click at [716, 424] on p "Connect rates that once hit 70% are now under 4%. Email replies hover at 1–5%. …" at bounding box center [525, 421] width 822 height 47
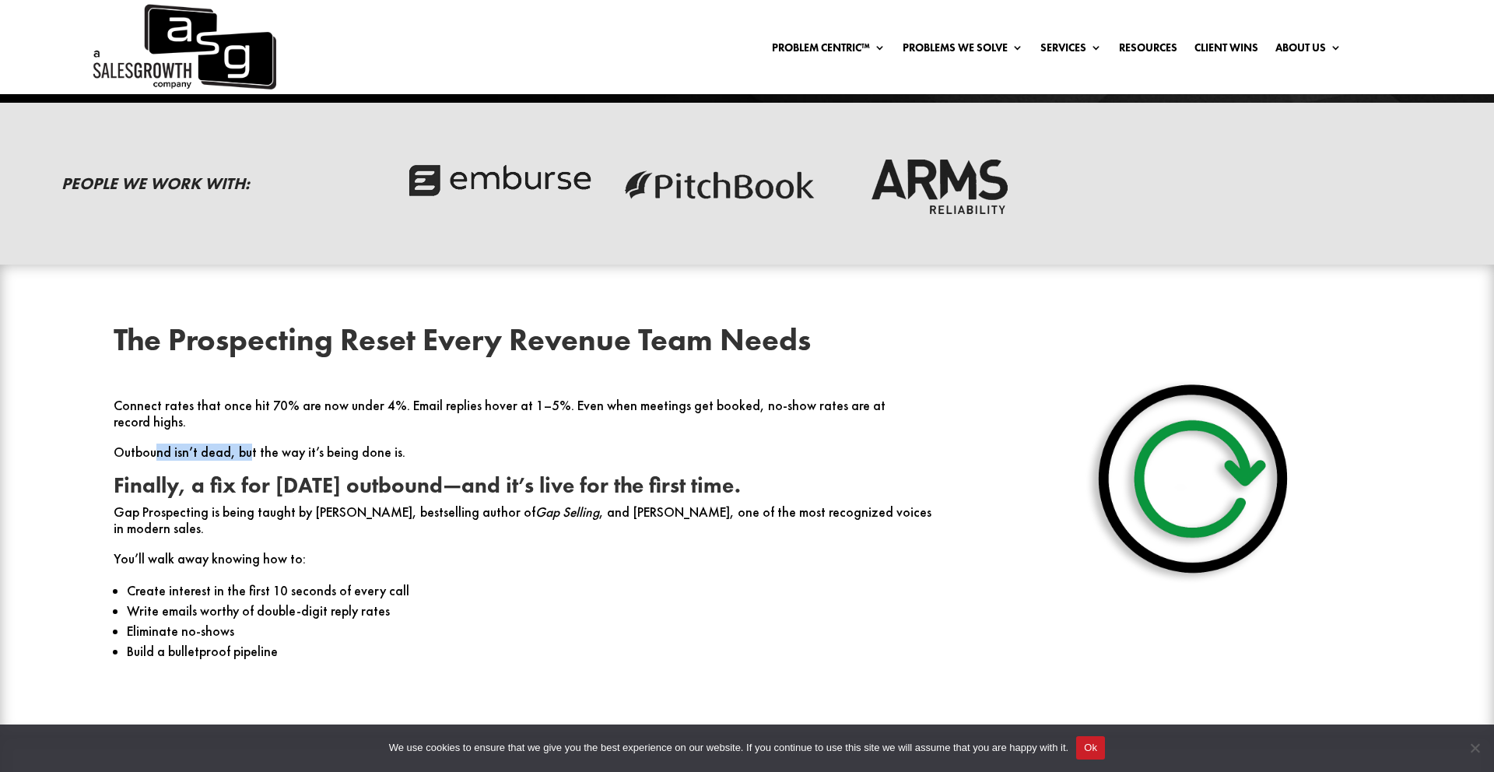
drag, startPoint x: 156, startPoint y: 432, endPoint x: 306, endPoint y: 445, distance: 150.0
click at [304, 445] on p "Outbound isn’t dead, but the way it’s being done is." at bounding box center [525, 459] width 822 height 30
click at [307, 444] on p "Outbound isn’t dead, but the way it’s being done is." at bounding box center [525, 459] width 822 height 30
click at [307, 445] on p "Outbound isn’t dead, but the way it’s being done is." at bounding box center [525, 459] width 822 height 30
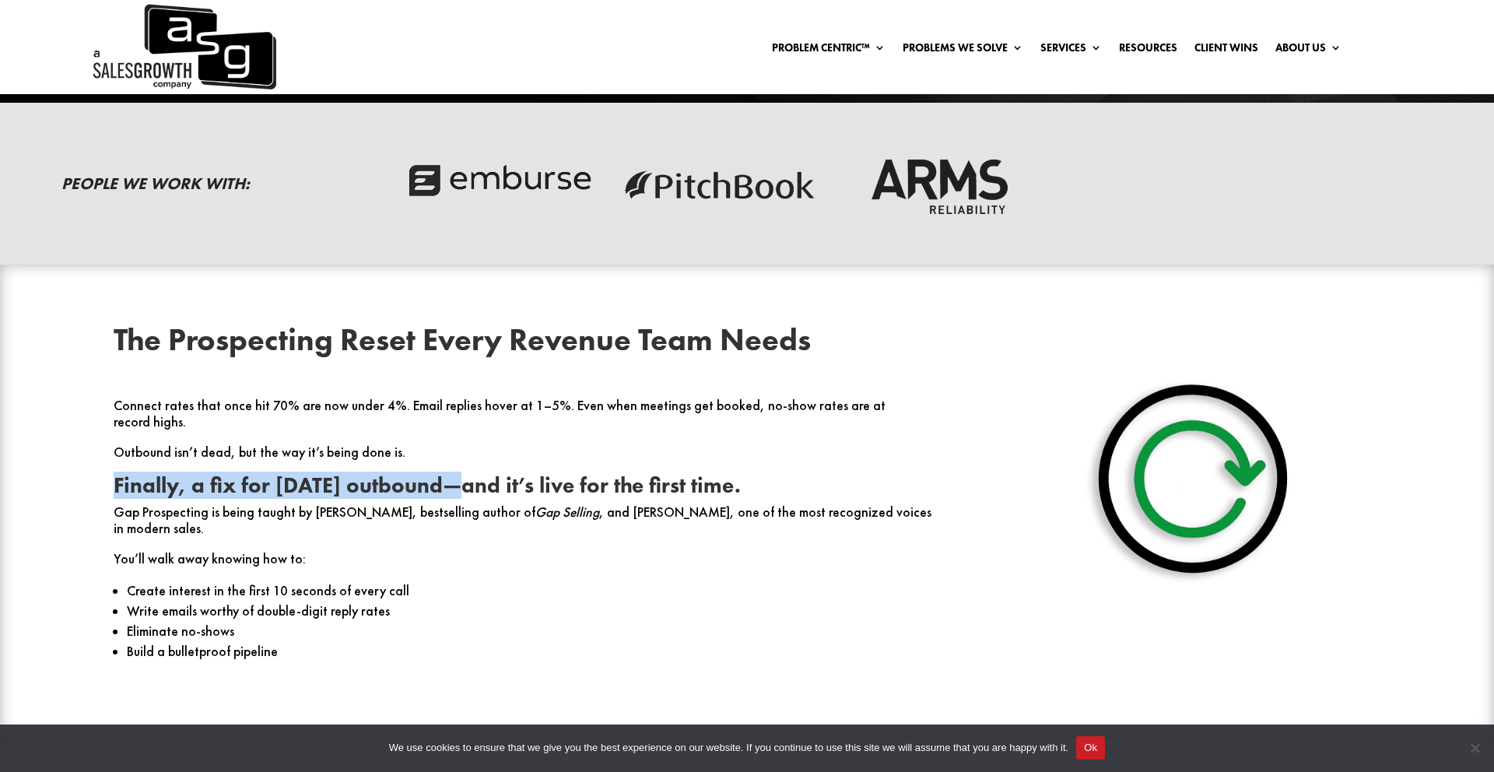
drag, startPoint x: 128, startPoint y: 465, endPoint x: 535, endPoint y: 478, distance: 408.0
click at [532, 478] on div "The Prospecting Reset Every Revenue Team Needs Connect rates that once hit 70% …" at bounding box center [747, 501] width 1345 height 394
click at [535, 478] on strong "Finally, a fix for [DATE] outbound—and it’s live for the first time." at bounding box center [427, 485] width 627 height 27
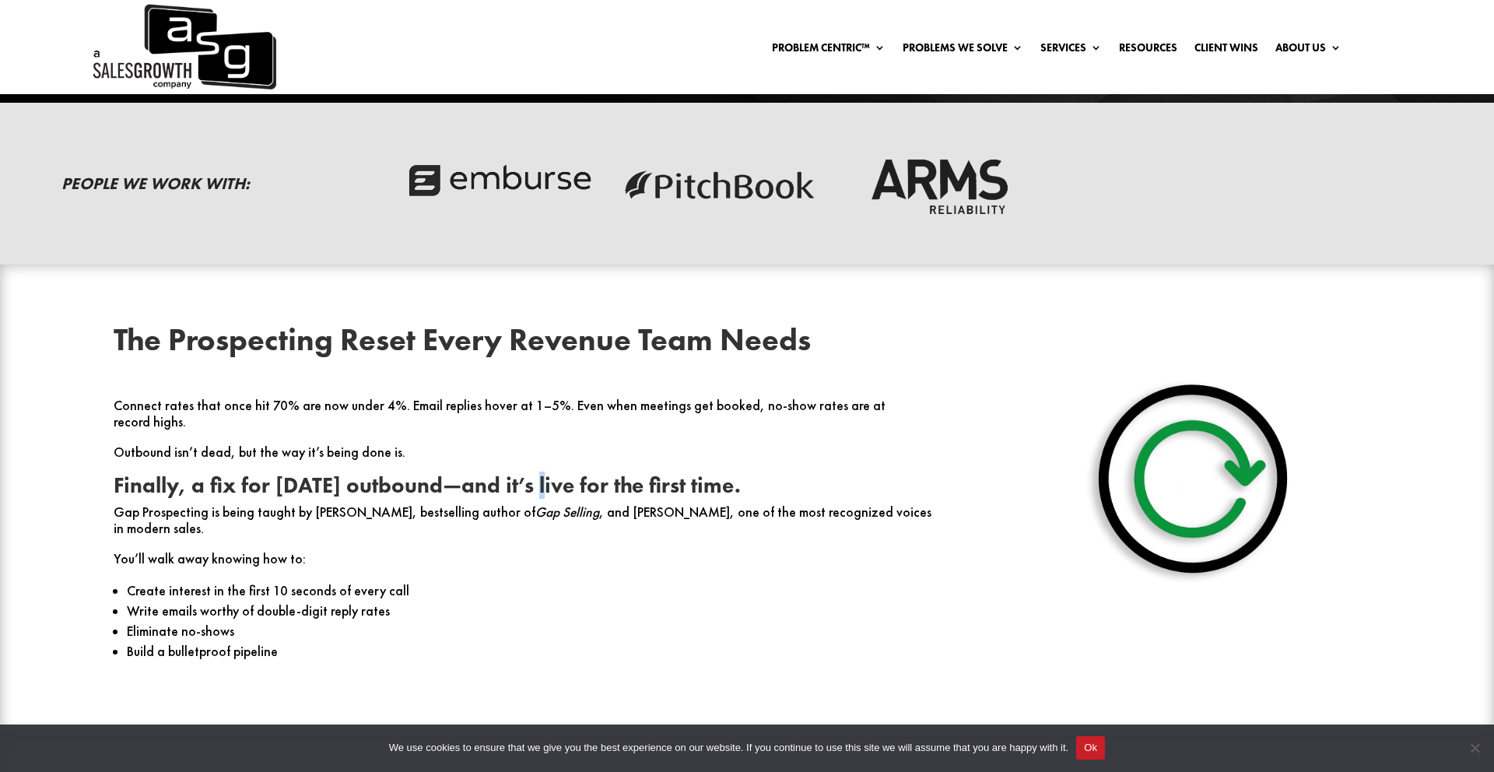
click at [535, 478] on strong "Finally, a fix for [DATE] outbound—and it’s live for the first time." at bounding box center [427, 485] width 627 height 27
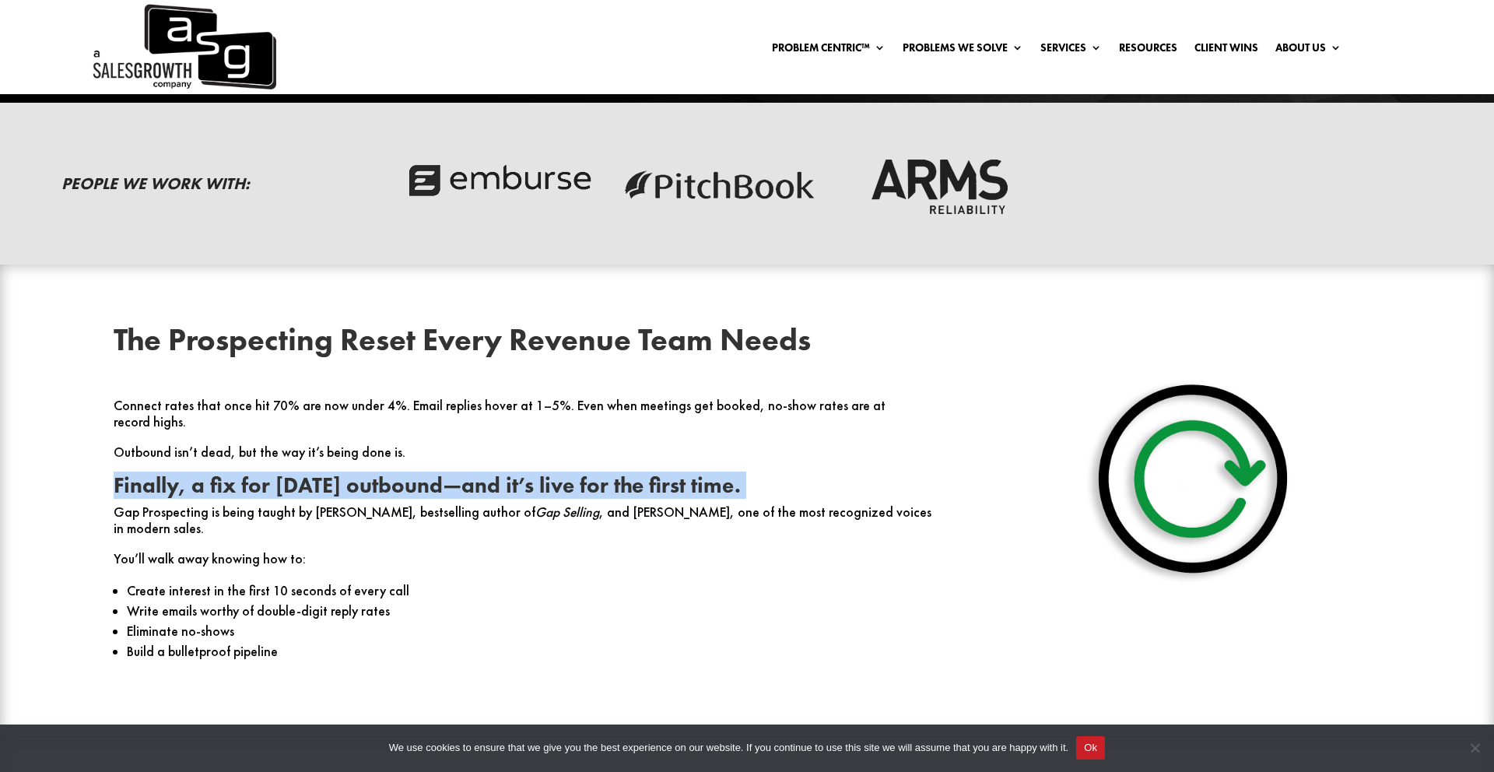
click at [535, 478] on strong "Finally, a fix for [DATE] outbound—and it’s live for the first time." at bounding box center [427, 485] width 627 height 27
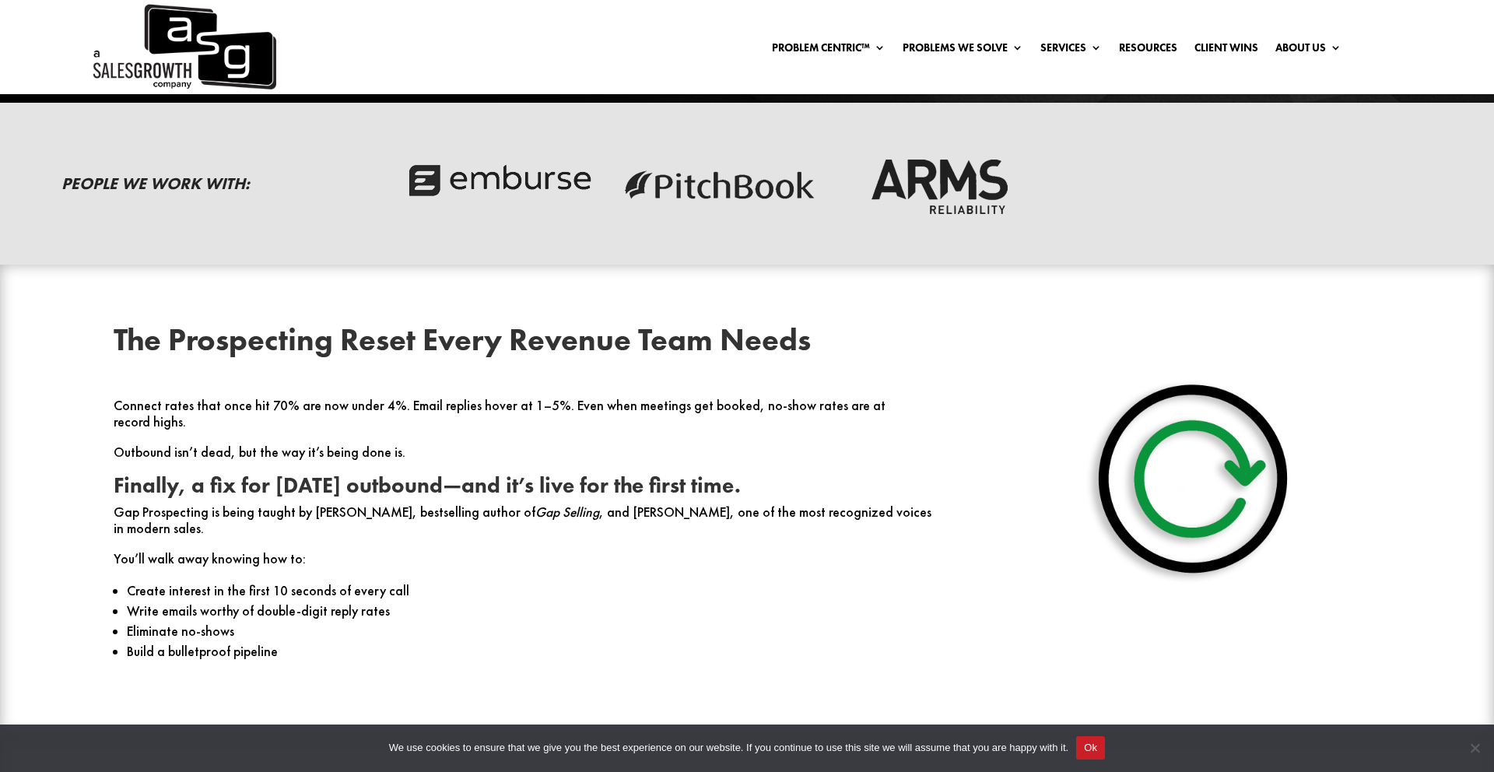
click at [535, 504] on em "Gap Selling" at bounding box center [567, 512] width 64 height 17
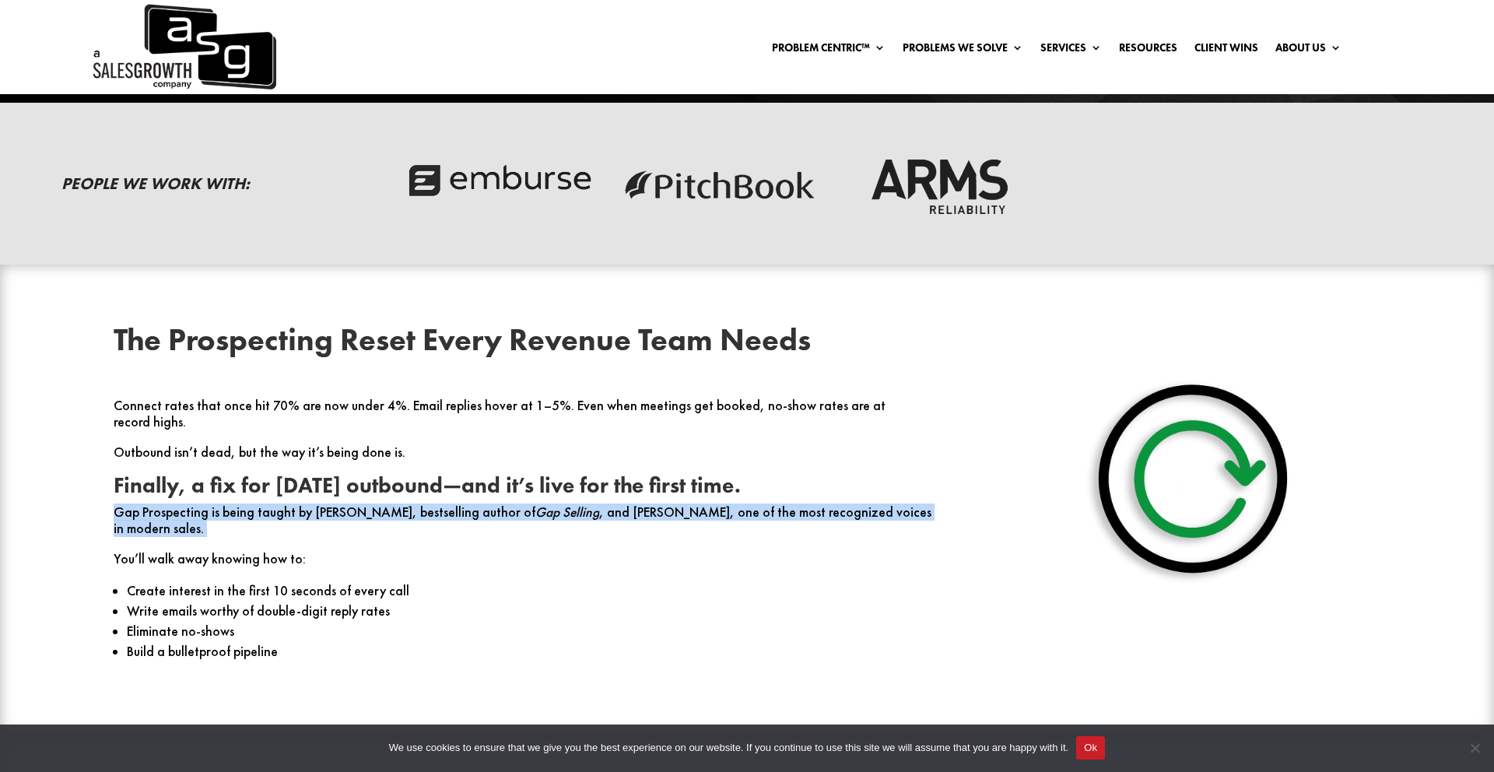
click at [535, 504] on em "Gap Selling" at bounding box center [567, 512] width 64 height 17
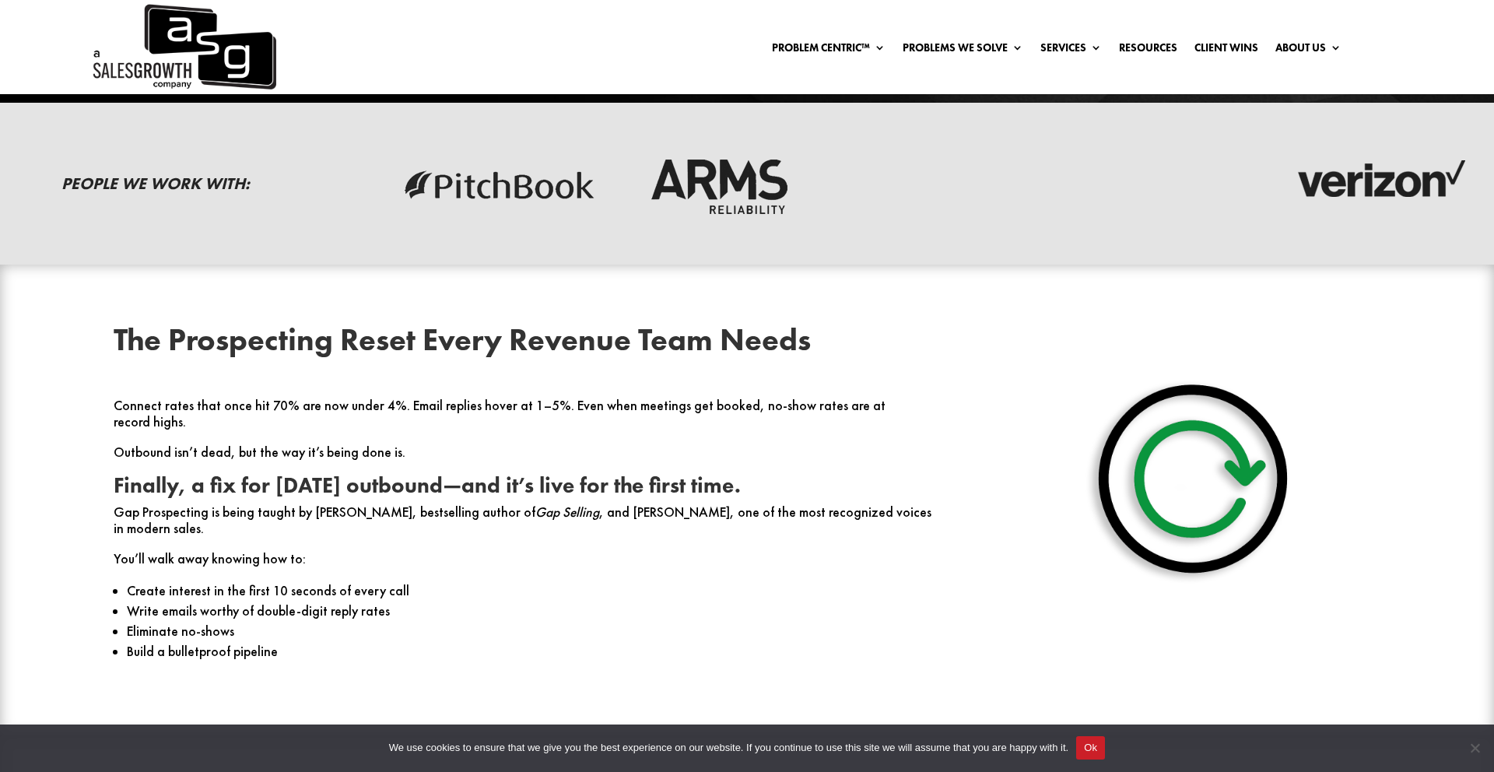
click at [279, 551] on p "You’ll walk away knowing how to:" at bounding box center [525, 566] width 822 height 30
click at [270, 581] on li "Create interest in the first 10 seconds of every call" at bounding box center [531, 591] width 808 height 20
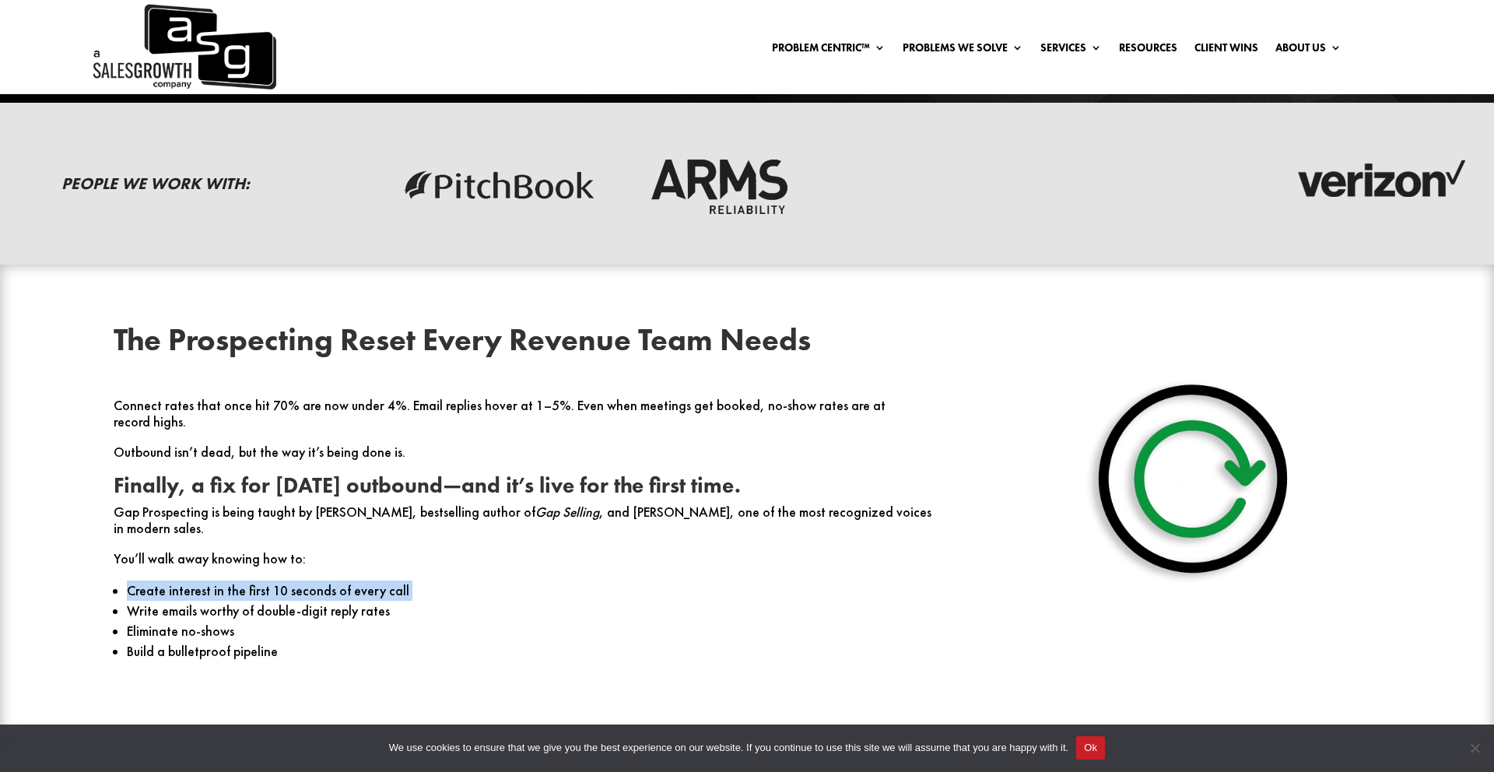
click at [270, 581] on li "Create interest in the first 10 seconds of every call" at bounding box center [531, 591] width 808 height 20
click at [298, 601] on li "Write emails worthy of double-digit reply rates" at bounding box center [531, 611] width 808 height 20
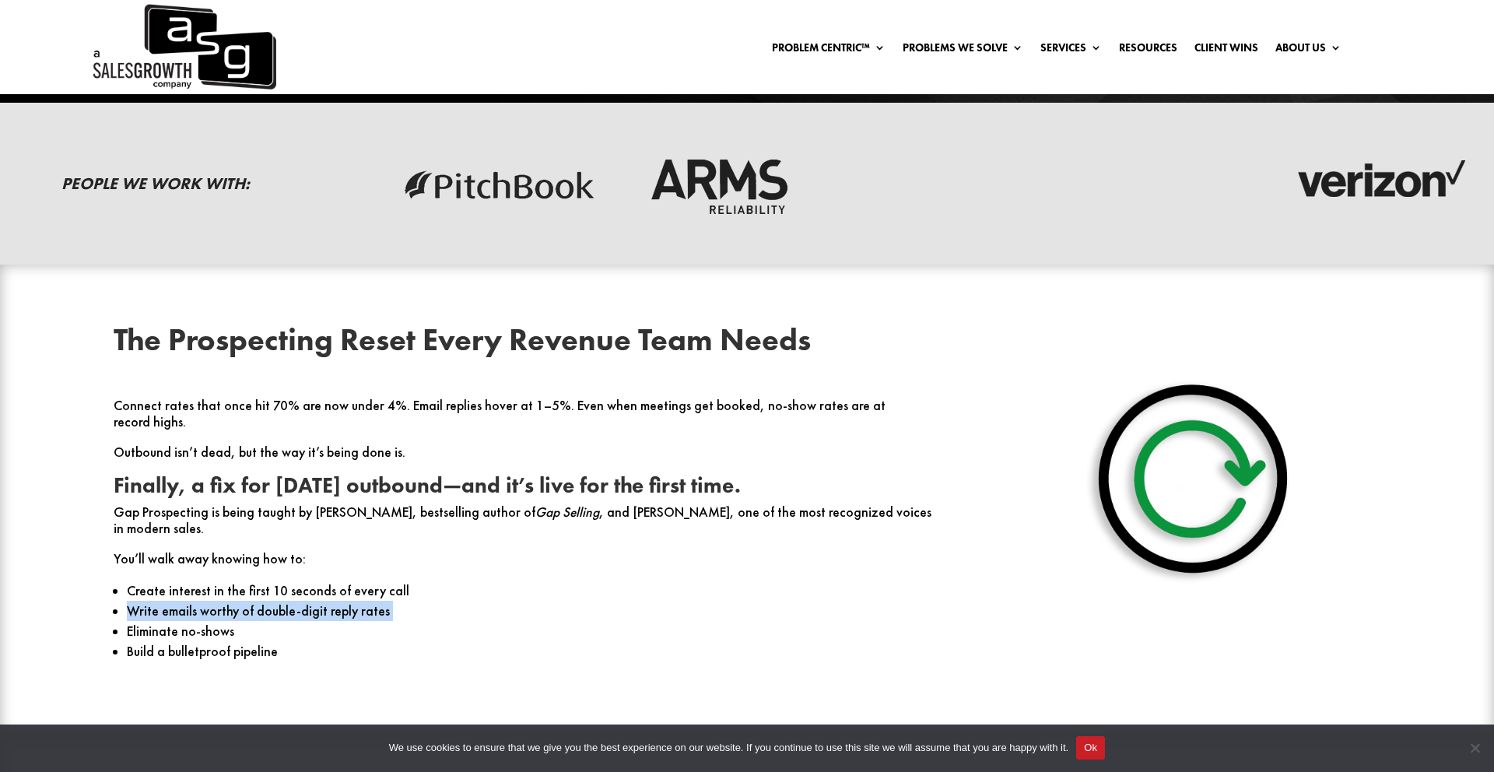
drag, startPoint x: 299, startPoint y: 577, endPoint x: 338, endPoint y: 574, distance: 39.0
click at [299, 601] on li "Write emails worthy of double-digit reply rates" at bounding box center [531, 611] width 808 height 20
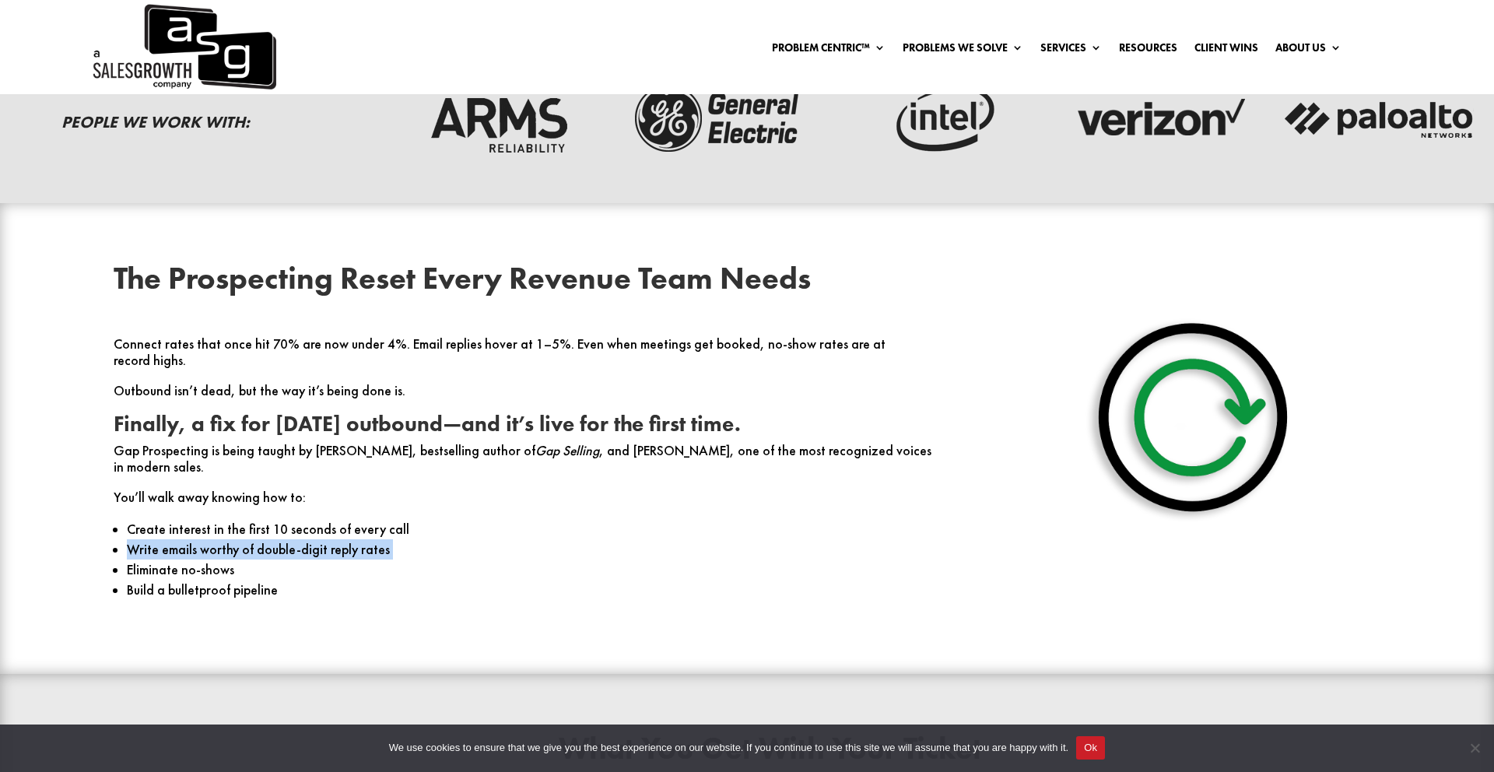
scroll to position [609, 0]
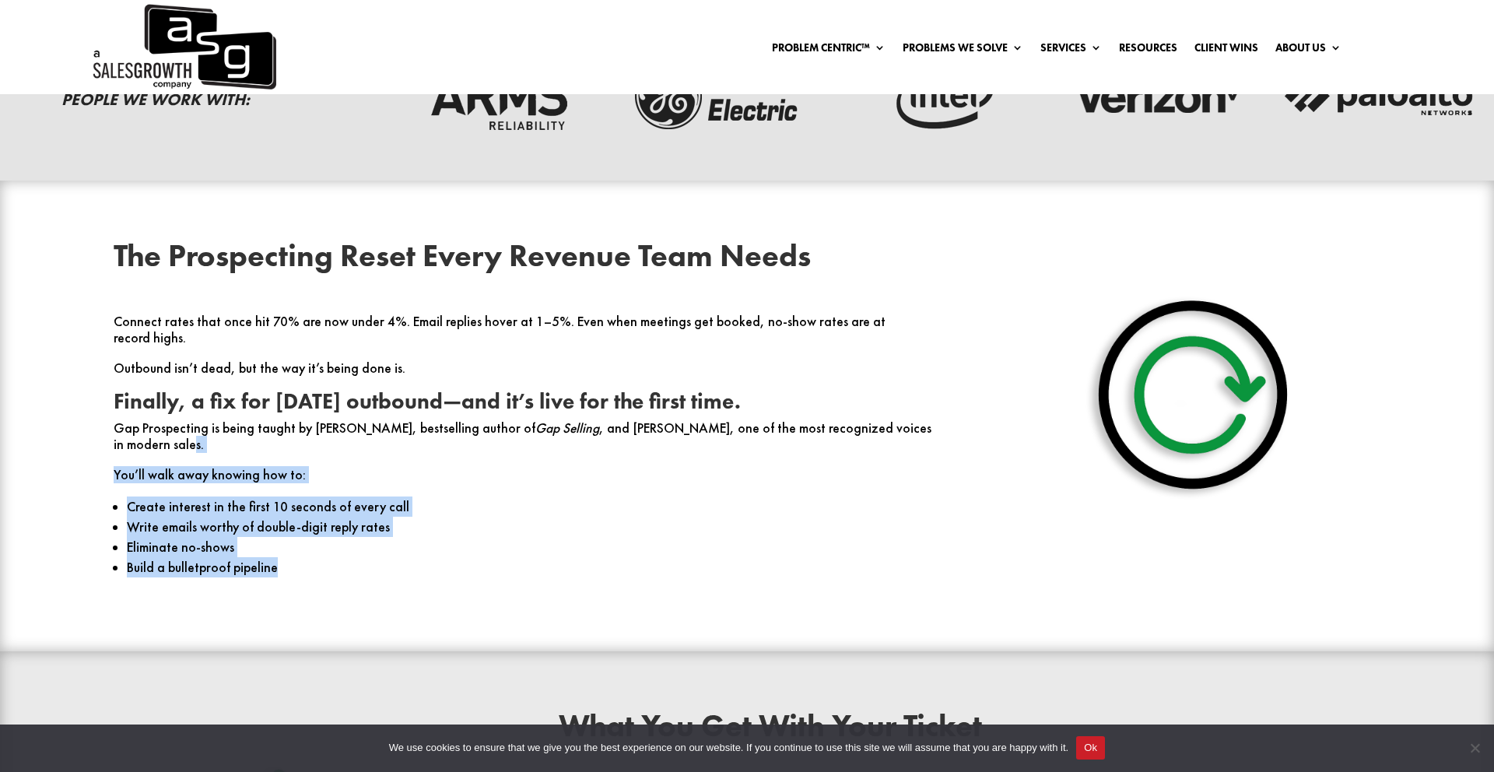
drag, startPoint x: 295, startPoint y: 543, endPoint x: 83, endPoint y: 411, distance: 249.6
click at [75, 416] on div "The Prospecting Reset Every Revenue Team Needs Connect rates that once hit 70% …" at bounding box center [747, 416] width 1345 height 394
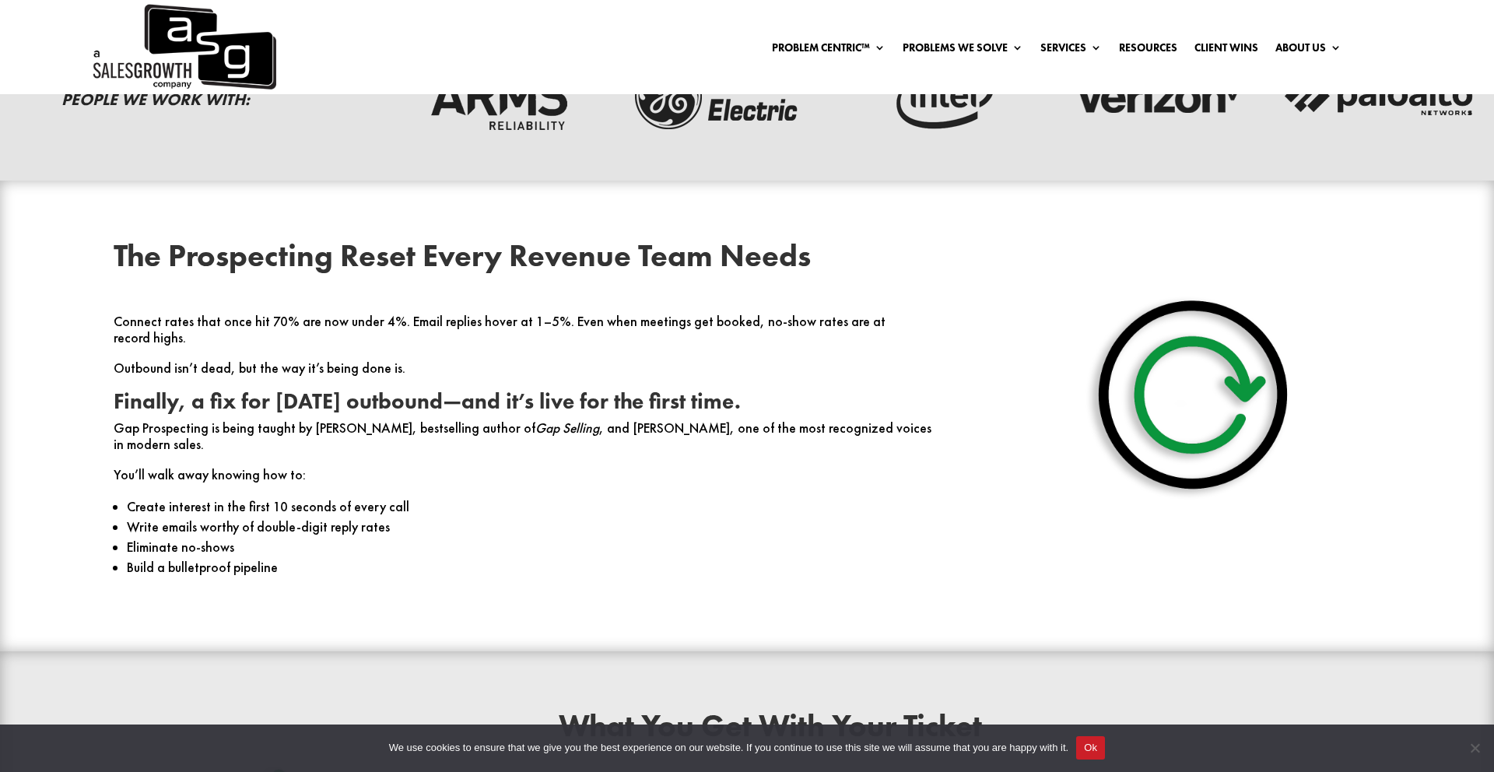
click at [618, 342] on p "Connect rates that once hit 70% are now under 4%. Email replies hover at 1–5%. …" at bounding box center [525, 337] width 822 height 47
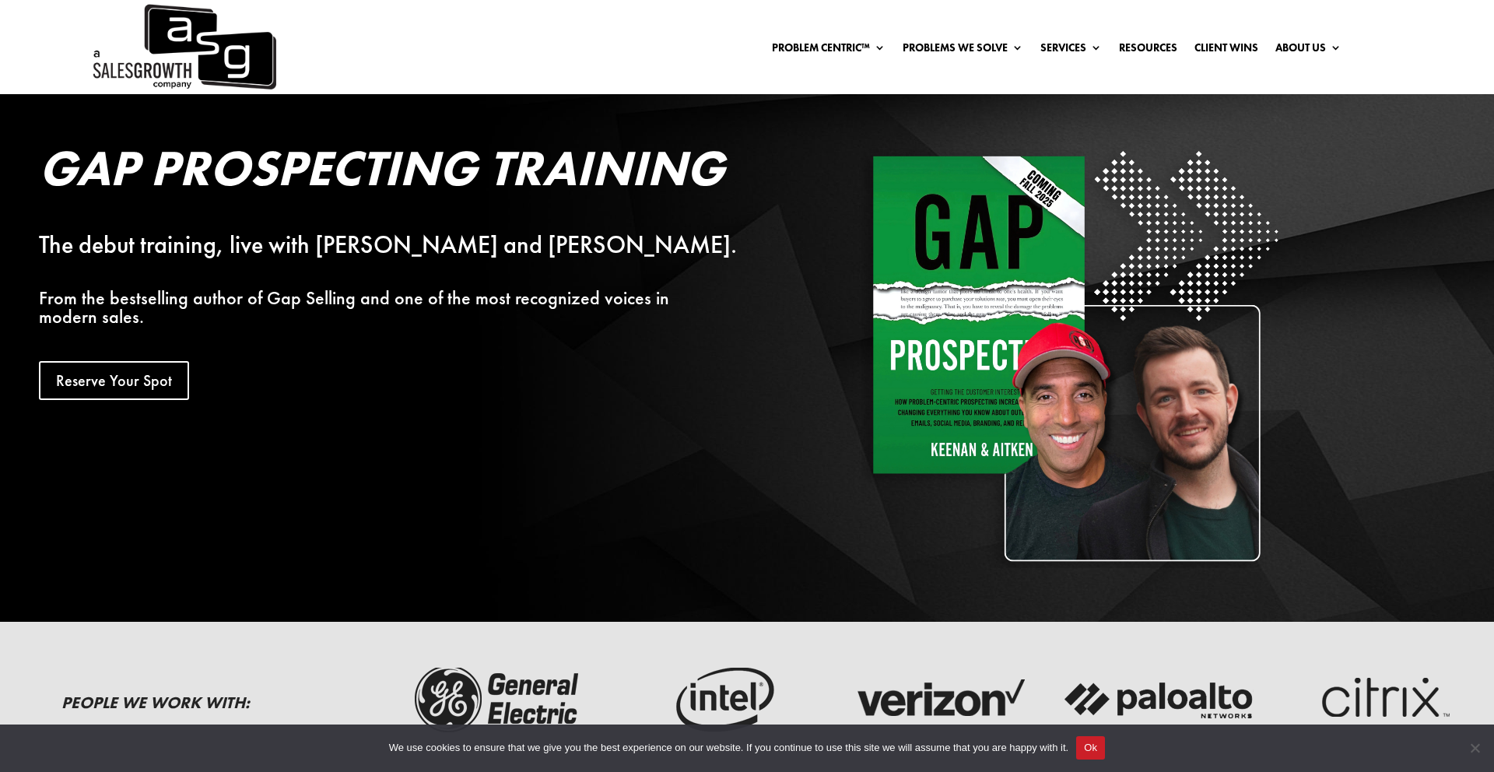
scroll to position [6, 0]
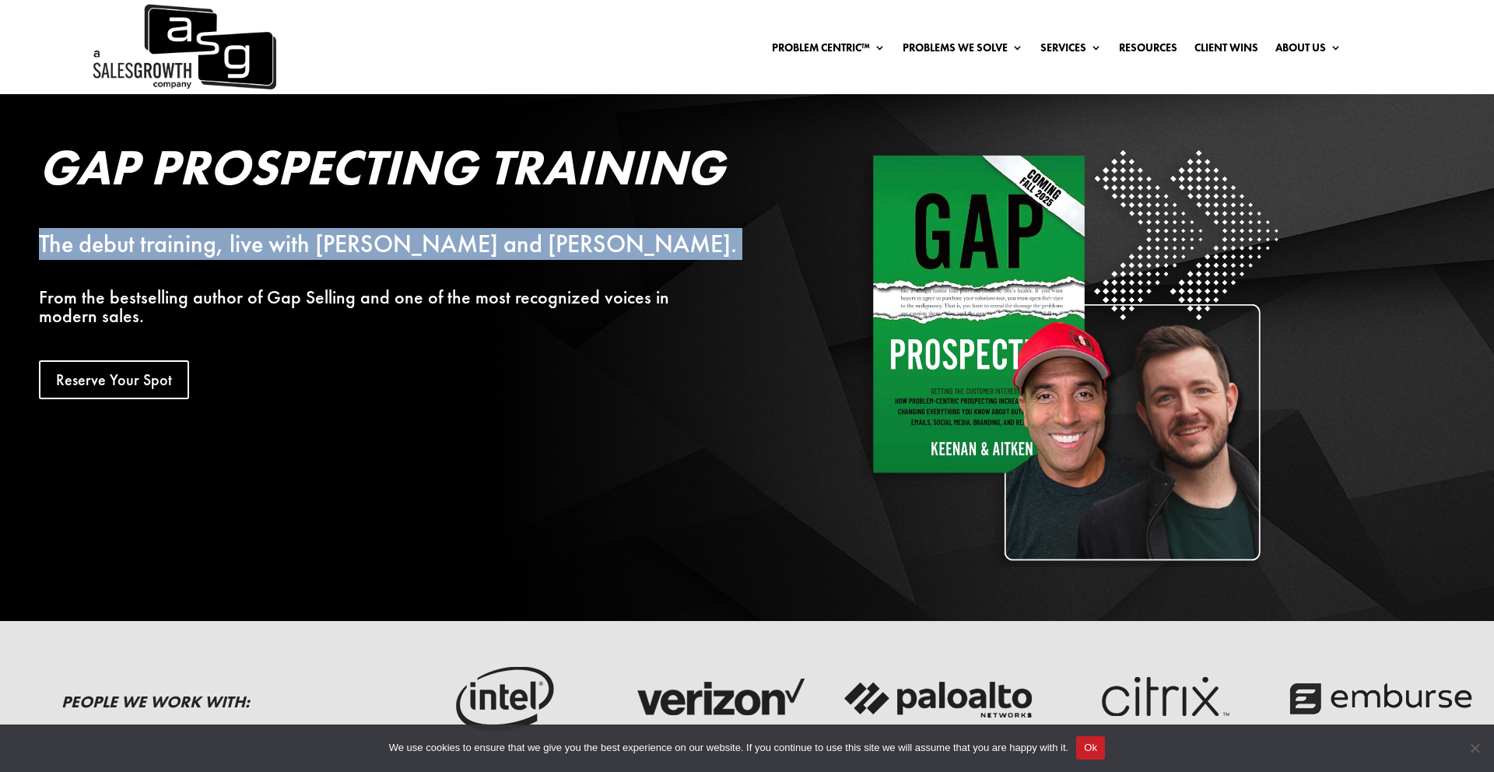
drag, startPoint x: 54, startPoint y: 246, endPoint x: 574, endPoint y: 263, distance: 520.2
click at [574, 263] on div "Gap Prospecting Training The debut training, live with [PERSON_NAME] and [PERSO…" at bounding box center [672, 354] width 1345 height 455
